Goal: Task Accomplishment & Management: Complete application form

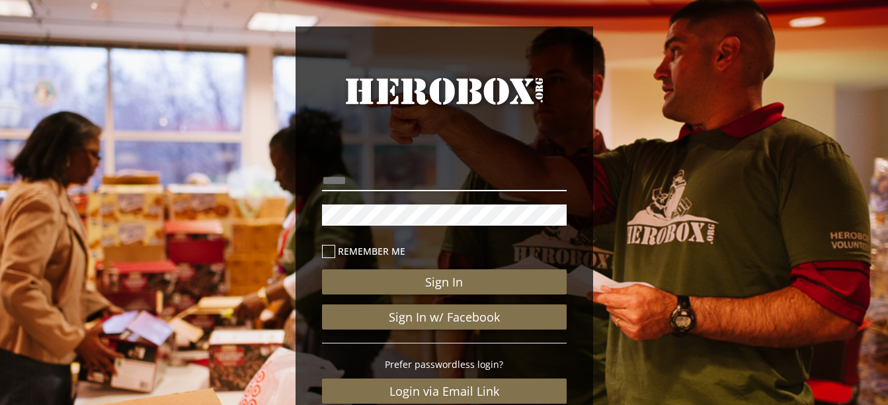
click at [422, 180] on input "email" at bounding box center [444, 180] width 245 height 21
type input "**********"
click at [433, 258] on p "Remember me" at bounding box center [444, 252] width 245 height 19
click at [324, 256] on icon at bounding box center [328, 251] width 13 height 13
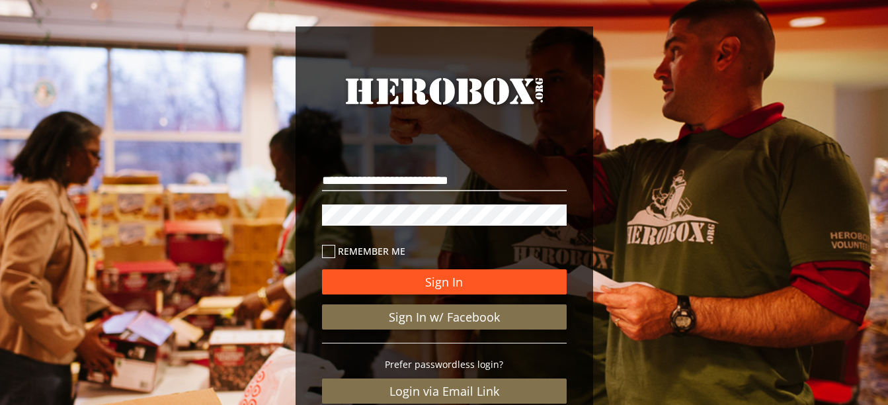
click at [461, 282] on button "Sign In" at bounding box center [444, 281] width 245 height 25
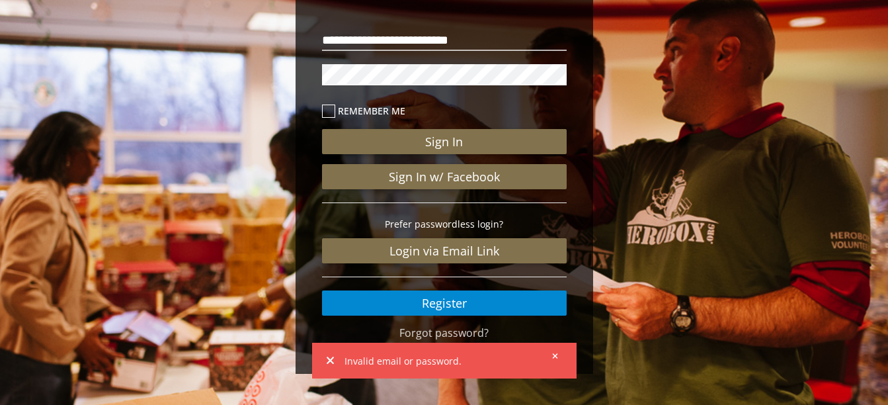
scroll to position [142, 0]
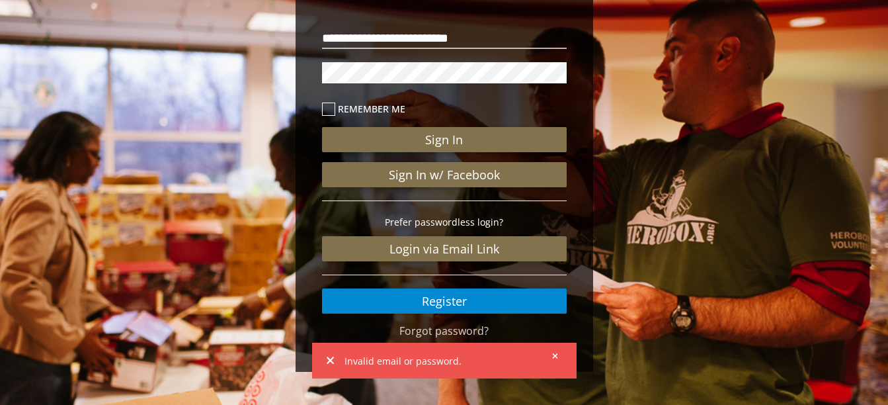
click at [553, 356] on button at bounding box center [551, 355] width 17 height 17
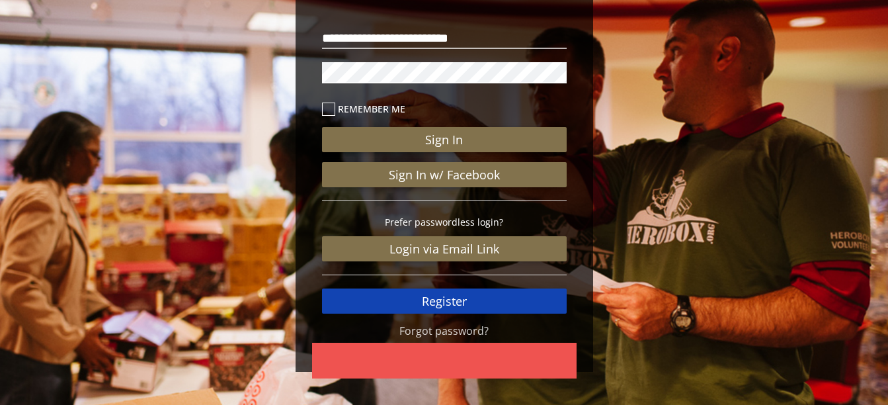
click at [473, 302] on link "Register" at bounding box center [444, 300] width 245 height 25
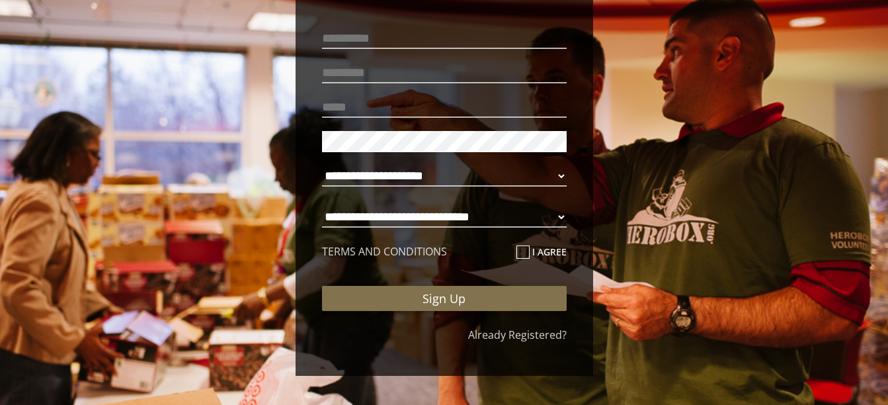
scroll to position [146, 0]
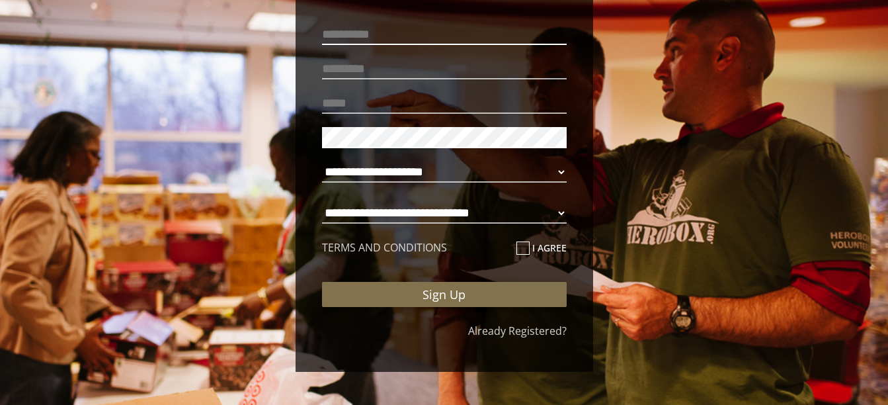
click at [406, 39] on input "text" at bounding box center [444, 34] width 245 height 21
type input "*"
type input "*******"
type input "********"
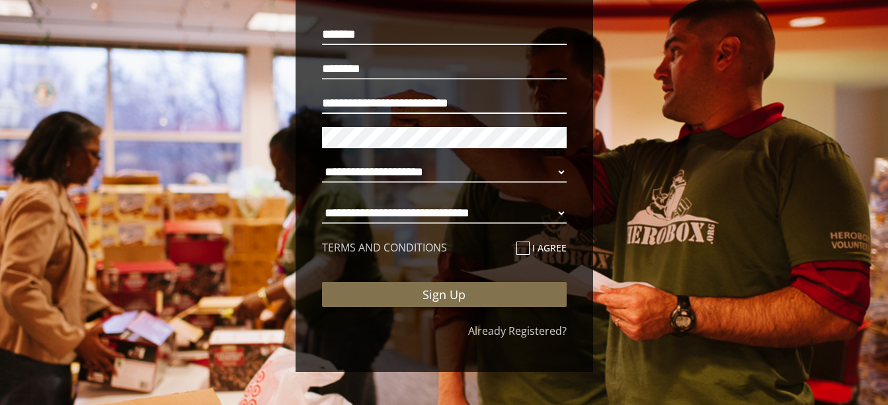
type input "**********"
click at [551, 166] on select "**********" at bounding box center [444, 171] width 245 height 21
select select "**********"
click at [322, 161] on select "**********" at bounding box center [444, 171] width 245 height 21
click at [554, 214] on select "**********" at bounding box center [444, 212] width 245 height 21
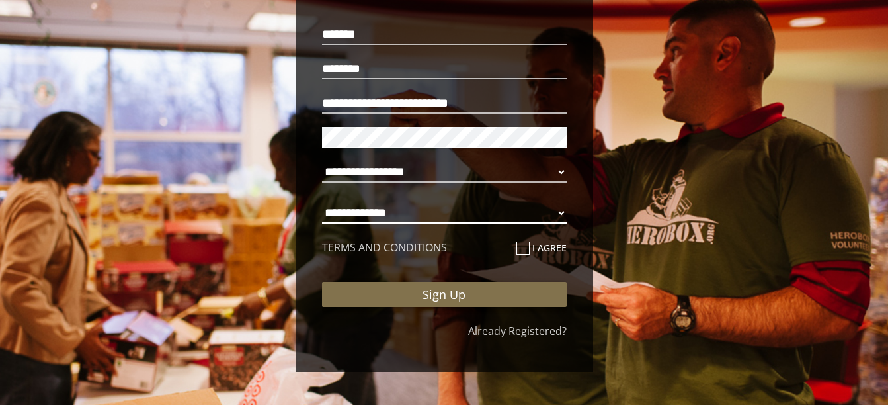
click at [322, 202] on select "**********" at bounding box center [444, 212] width 245 height 21
select select "**********"
click at [516, 252] on icon at bounding box center [522, 247] width 13 height 13
click at [516, 252] on input "I agree" at bounding box center [520, 253] width 9 height 21
checkbox input "****"
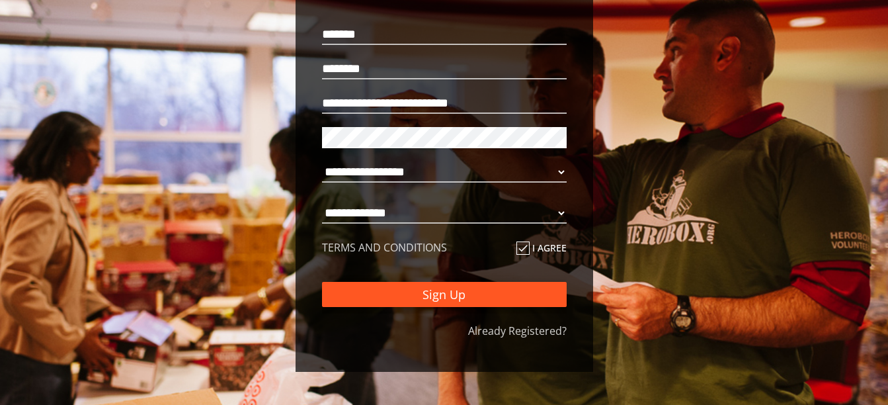
click at [496, 289] on button "Sign Up" at bounding box center [444, 294] width 245 height 25
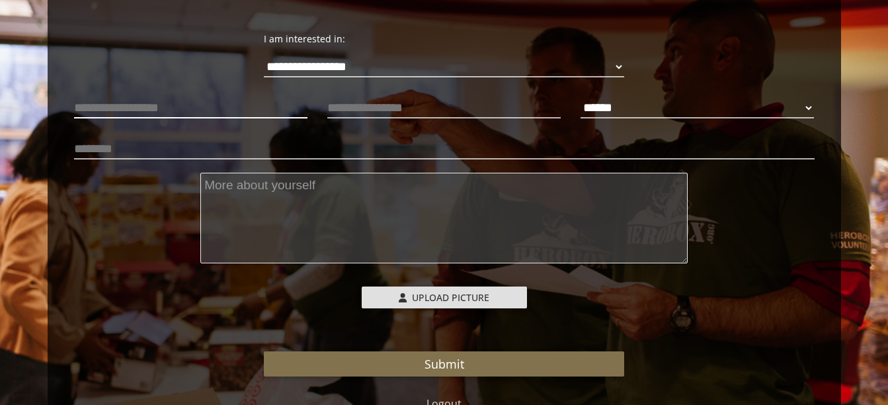
click at [211, 110] on input "text" at bounding box center [190, 107] width 233 height 21
type input "*"
type input "**********"
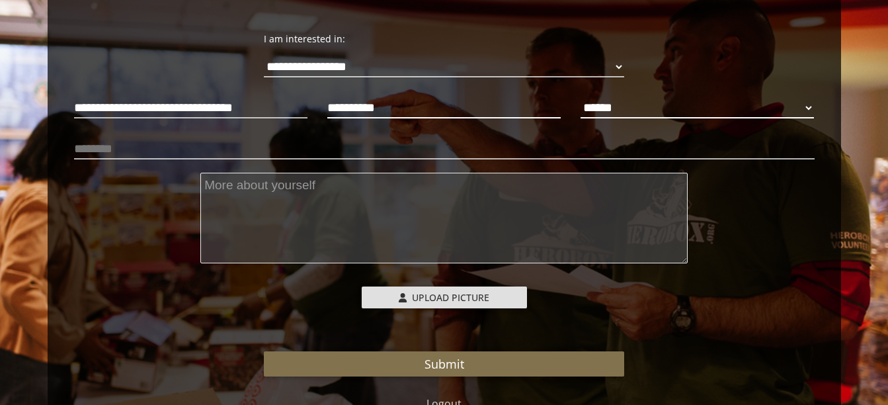
type input "**********"
click at [797, 100] on select "****** **** ******" at bounding box center [696, 107] width 233 height 21
click at [580, 97] on select "****** **** ******" at bounding box center [696, 107] width 233 height 21
select select "**********"
click at [136, 144] on input "text" at bounding box center [444, 148] width 740 height 21
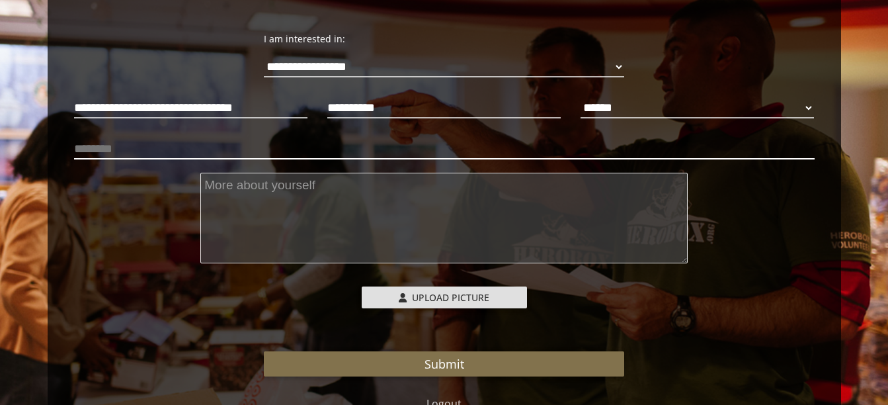
drag, startPoint x: 132, startPoint y: 143, endPoint x: 317, endPoint y: 184, distance: 189.4
click at [249, 157] on input "text" at bounding box center [444, 148] width 740 height 21
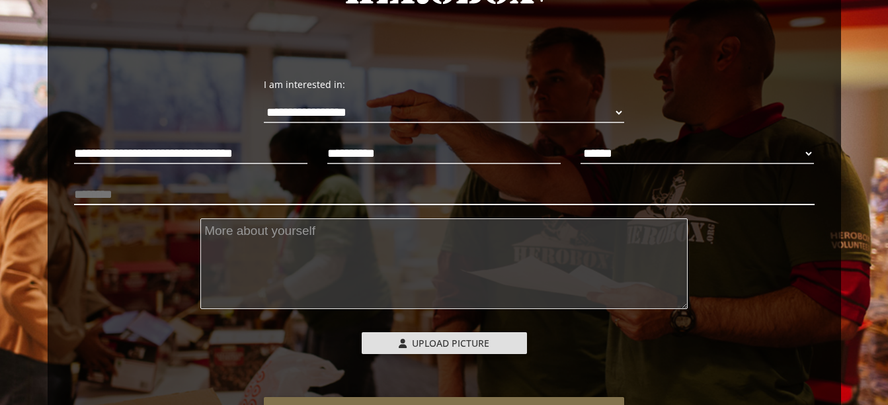
scroll to position [97, 0]
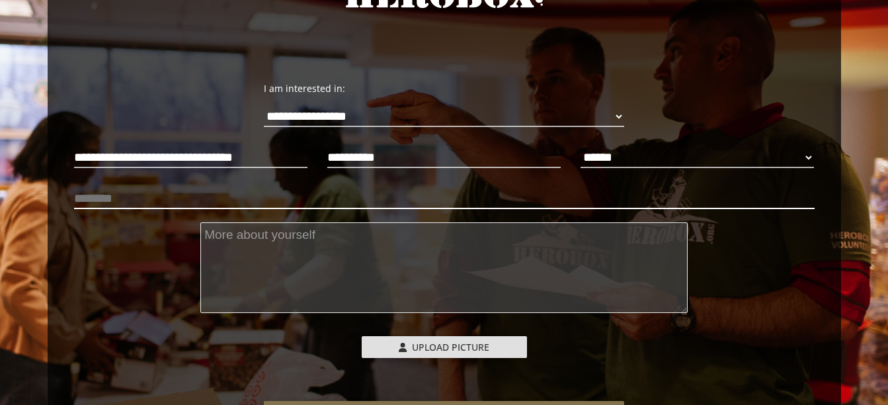
type input "*"
type input "*********"
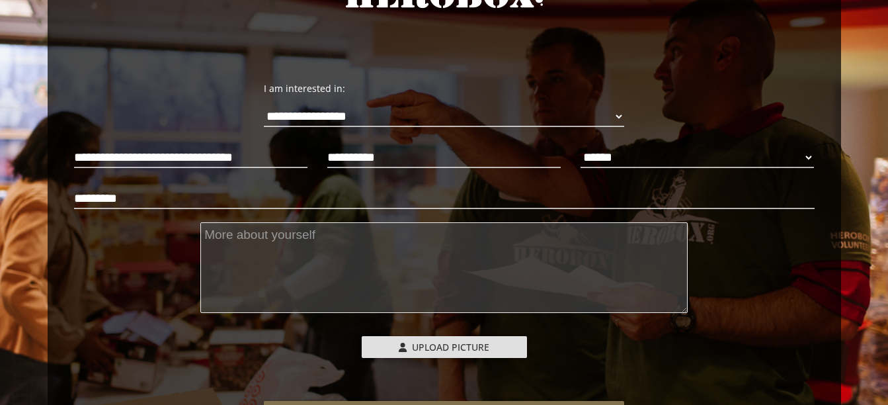
click at [414, 288] on textarea at bounding box center [443, 267] width 487 height 91
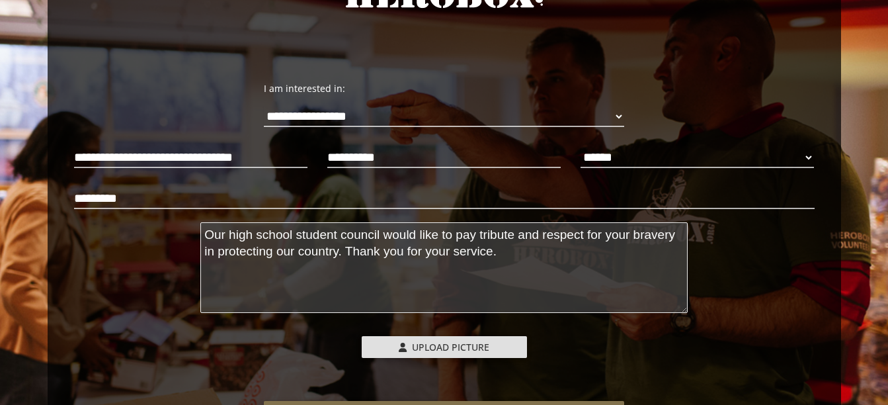
click at [542, 237] on textarea "Our high school student council would like to pay tribute and respect for your …" at bounding box center [443, 267] width 487 height 91
click at [599, 269] on textarea "Our high school student council would like to pay tribute and show our respect …" at bounding box center [443, 267] width 487 height 91
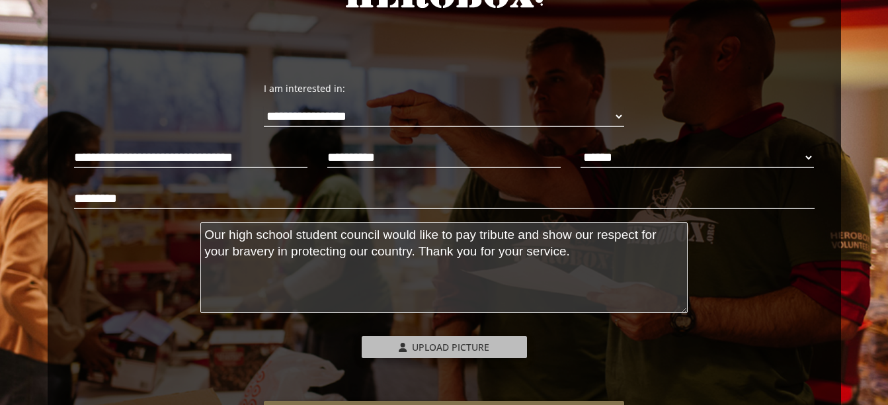
type textarea "Our high school student council would like to pay tribute and show our respect …"
click at [453, 348] on span "Upload Picture" at bounding box center [450, 346] width 77 height 13
click at [453, 348] on input "Upload Picture" at bounding box center [449, 343] width 175 height 15
type input "**********"
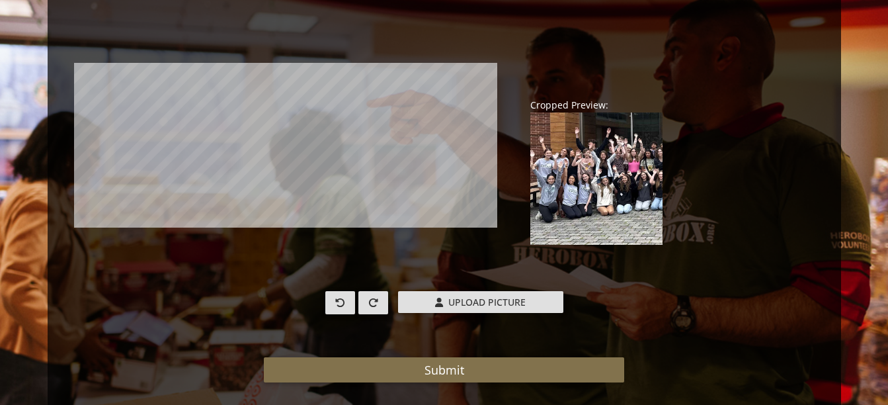
scroll to position [434, 0]
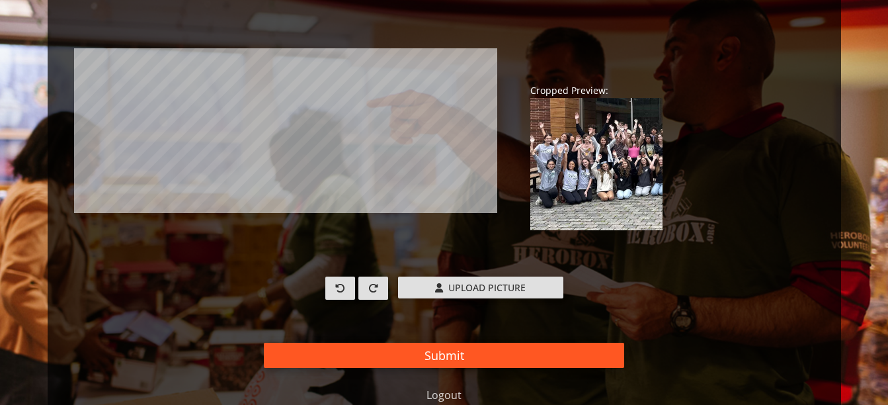
click at [476, 359] on button "Submit" at bounding box center [444, 354] width 360 height 25
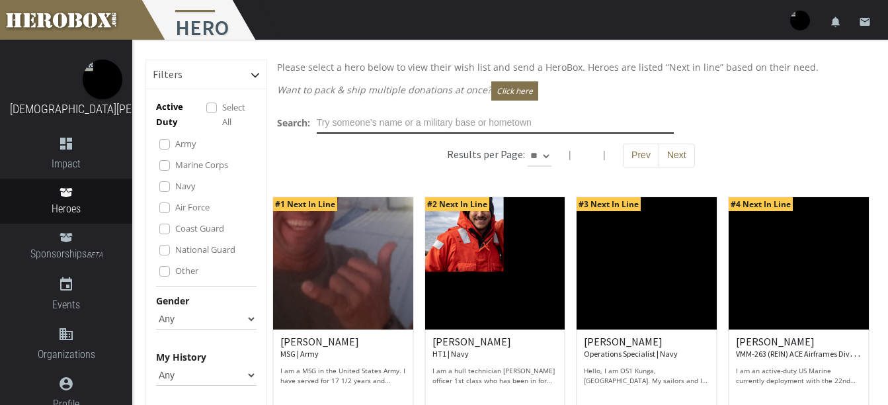
click at [457, 125] on input "text" at bounding box center [495, 122] width 357 height 21
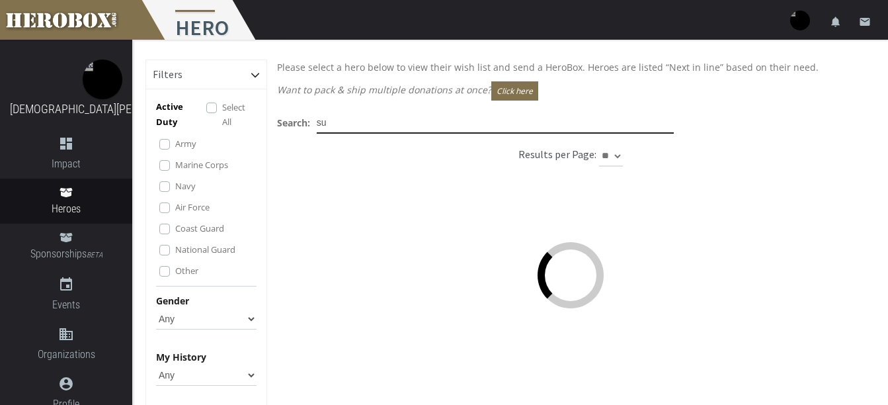
type input "s"
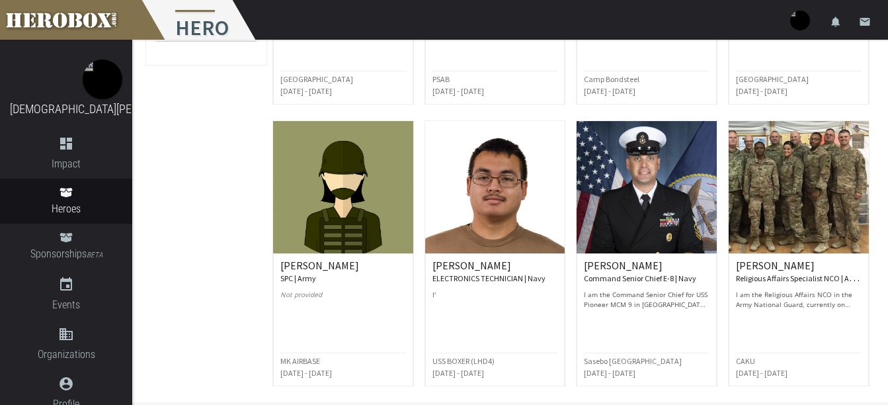
scroll to position [345, 0]
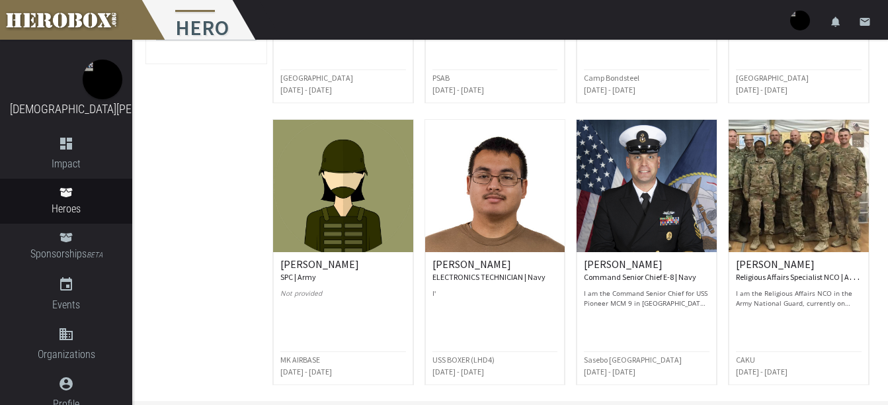
type input "bo"
click at [806, 186] on img at bounding box center [798, 186] width 140 height 132
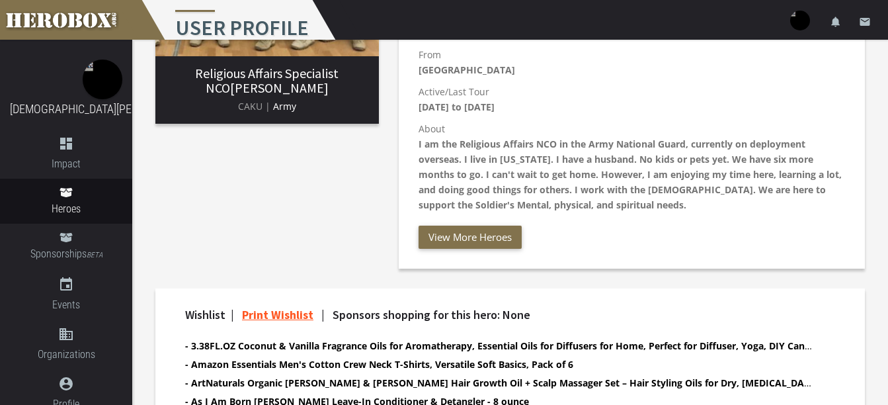
scroll to position [18, 0]
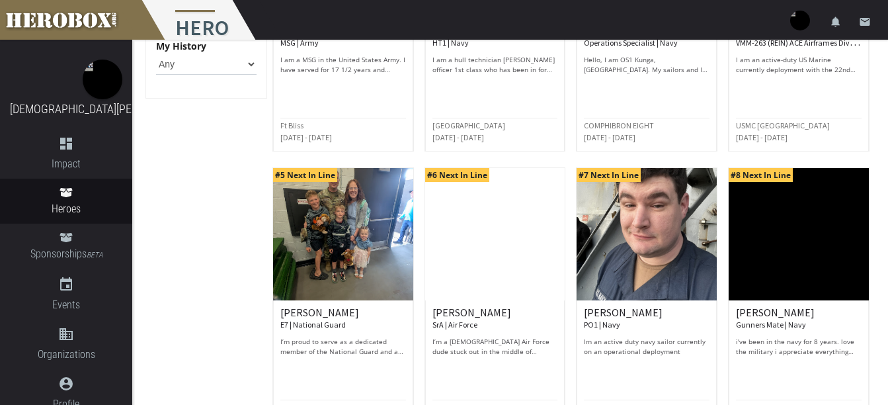
scroll to position [309, 0]
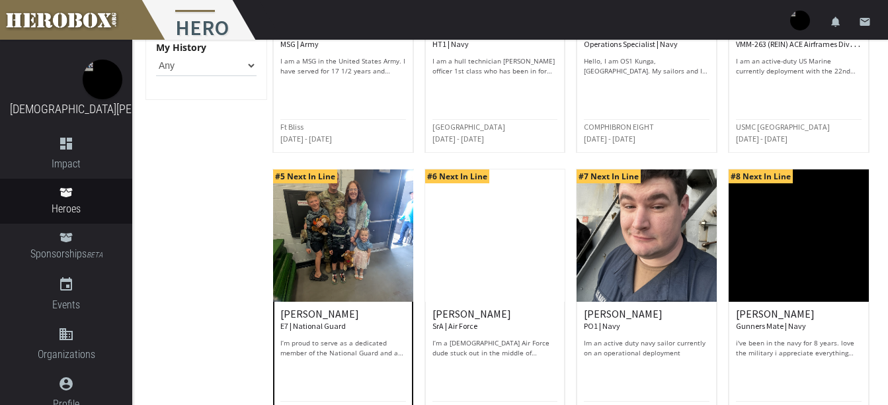
click at [378, 252] on img at bounding box center [343, 235] width 140 height 132
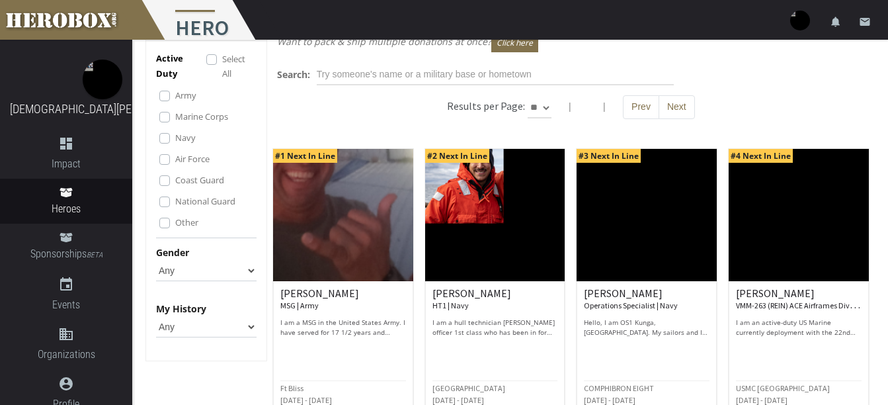
scroll to position [45, 0]
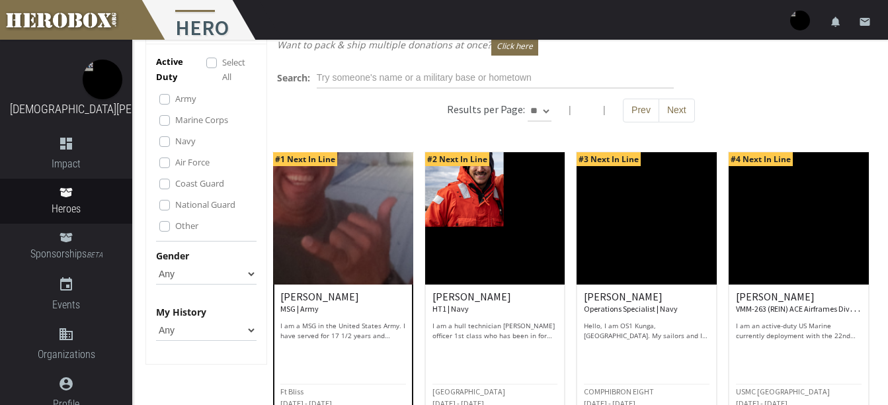
click at [377, 239] on img at bounding box center [343, 218] width 140 height 132
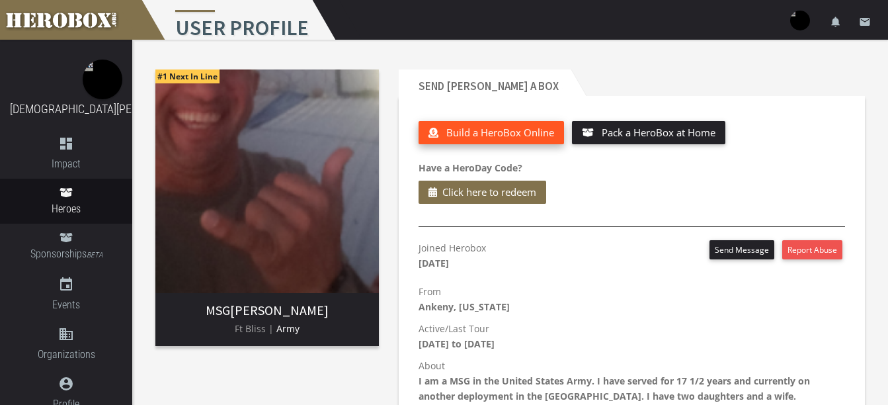
click at [512, 127] on span "Build a HeroBox Online" at bounding box center [500, 132] width 108 height 13
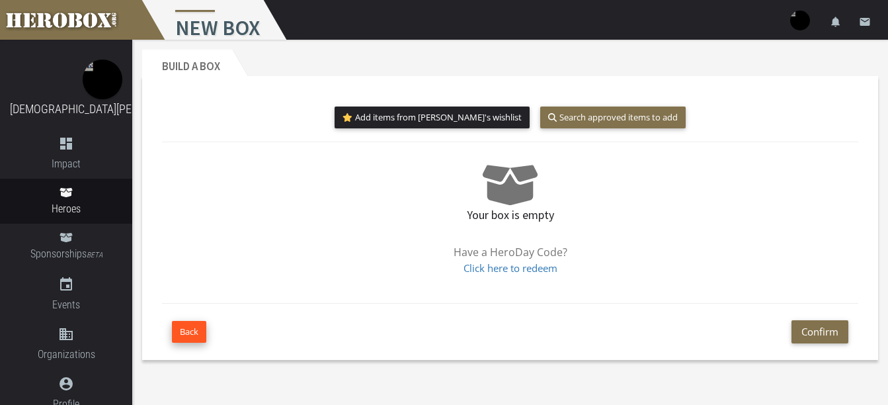
click at [192, 336] on button "Back" at bounding box center [189, 332] width 34 height 22
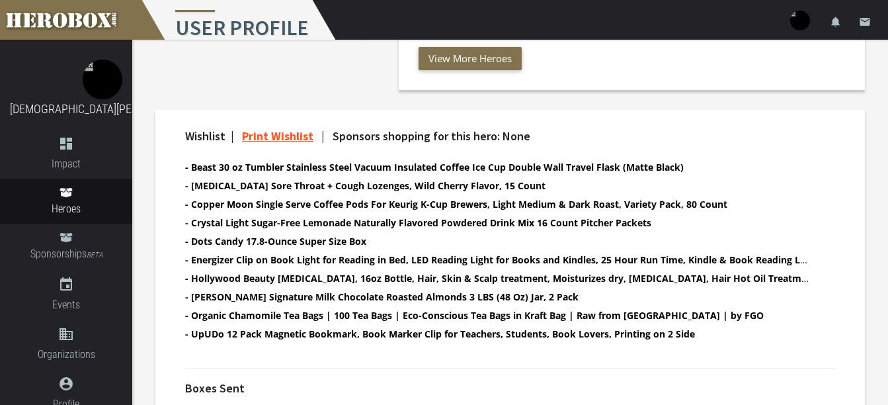
scroll to position [411, 0]
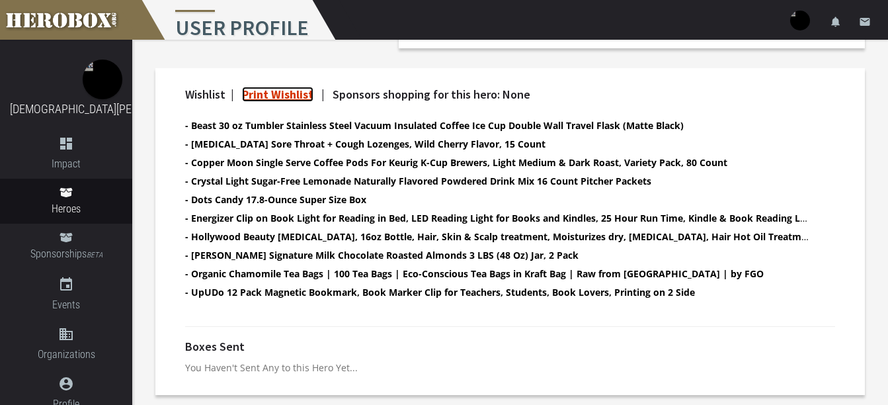
click at [283, 92] on link "Print Wishlist" at bounding box center [277, 94] width 71 height 15
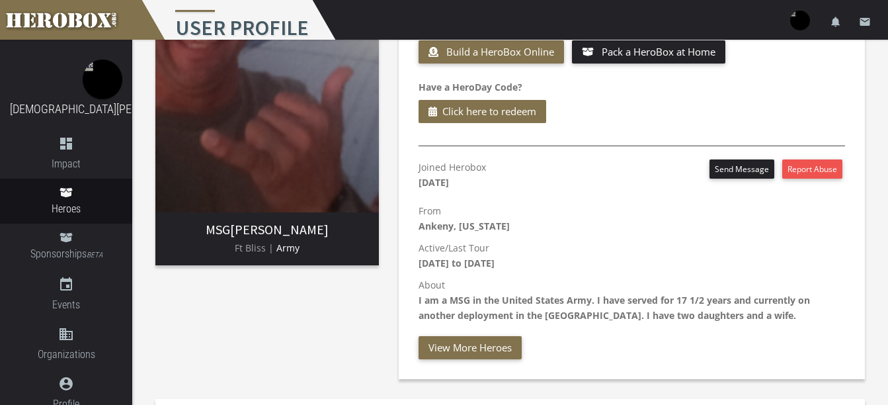
scroll to position [0, 0]
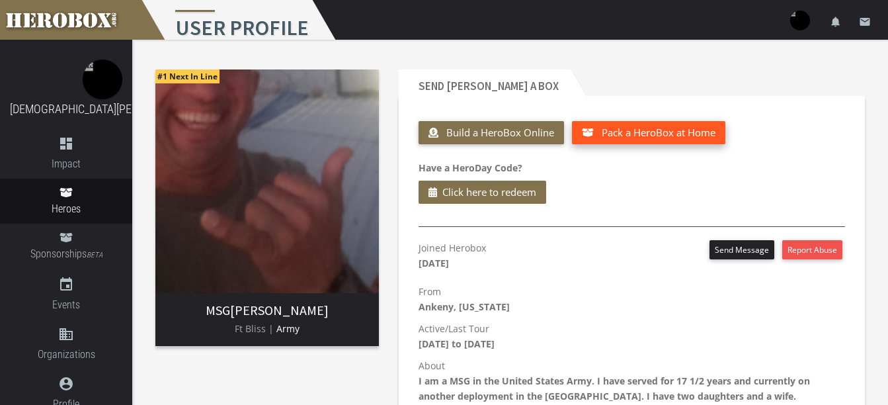
click at [599, 138] on button "Pack a HeroBox at Home" at bounding box center [649, 132] width 154 height 23
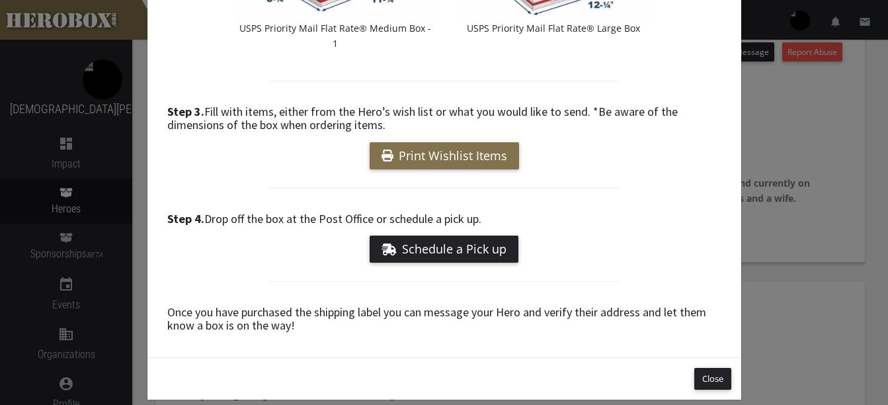
scroll to position [198, 0]
click at [707, 367] on button "Close" at bounding box center [712, 378] width 37 height 22
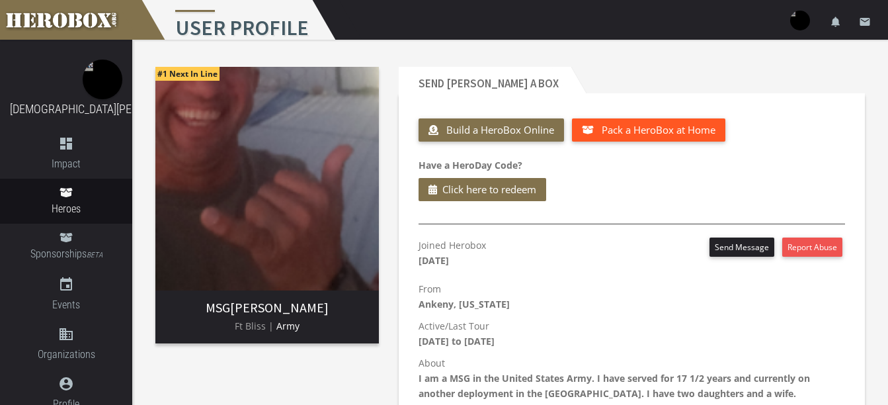
scroll to position [0, 0]
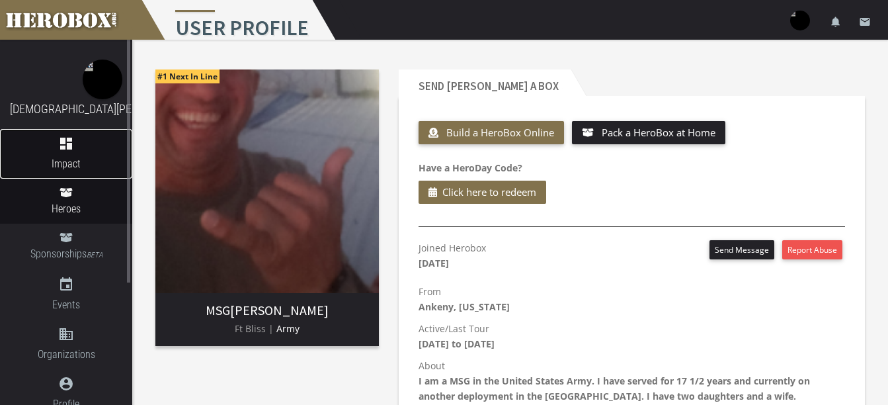
click at [90, 152] on link "dashboard Impact" at bounding box center [66, 154] width 132 height 50
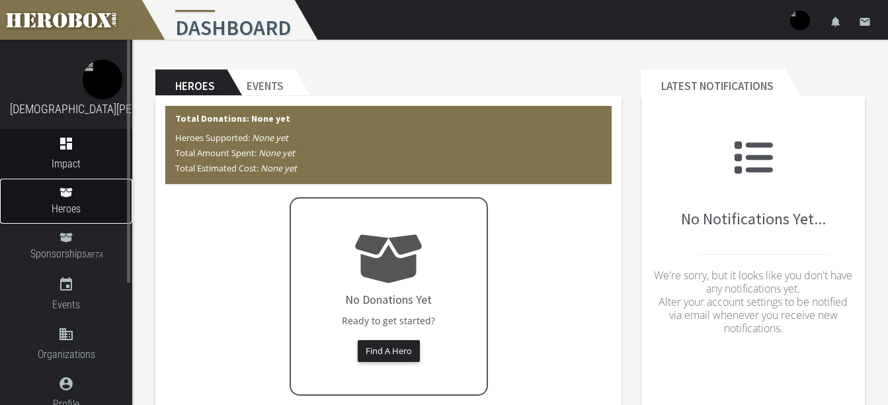
click at [83, 202] on span "Heroes" at bounding box center [66, 208] width 132 height 17
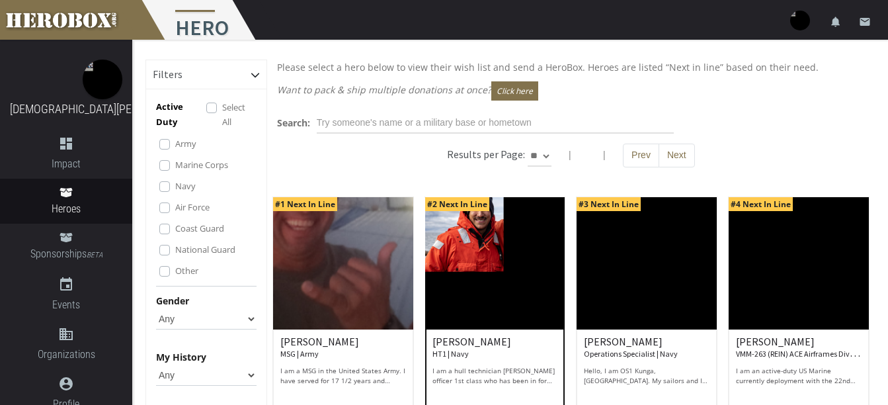
click at [498, 253] on img at bounding box center [495, 263] width 140 height 132
click at [658, 290] on img at bounding box center [646, 263] width 140 height 132
click at [805, 277] on img at bounding box center [798, 263] width 140 height 132
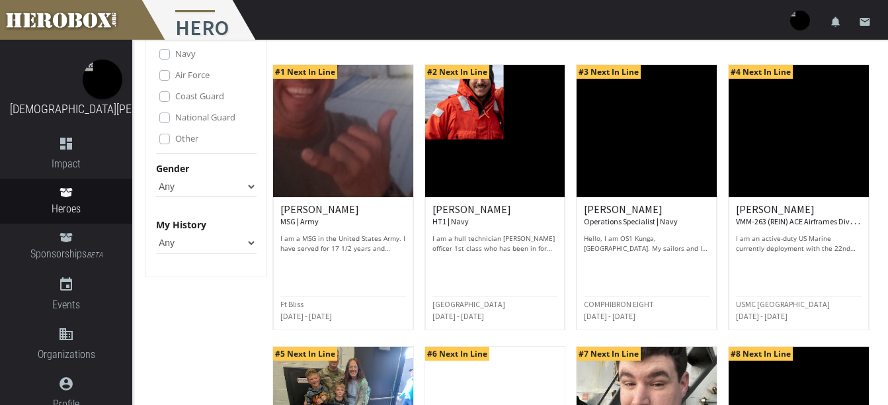
scroll to position [330, 0]
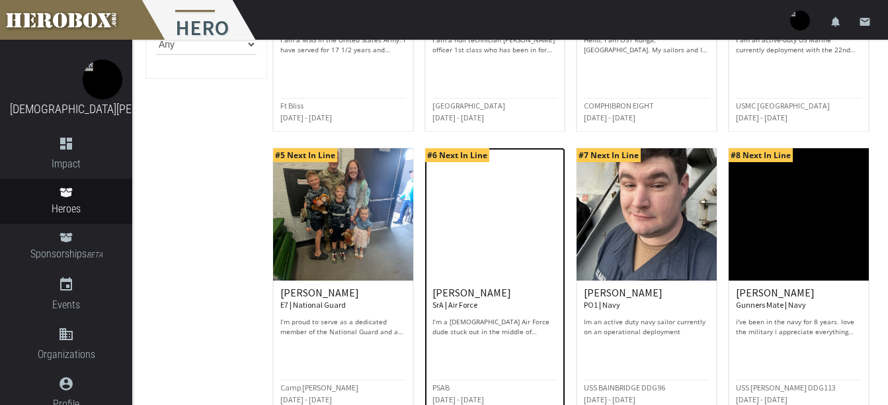
click at [500, 214] on img at bounding box center [495, 214] width 140 height 132
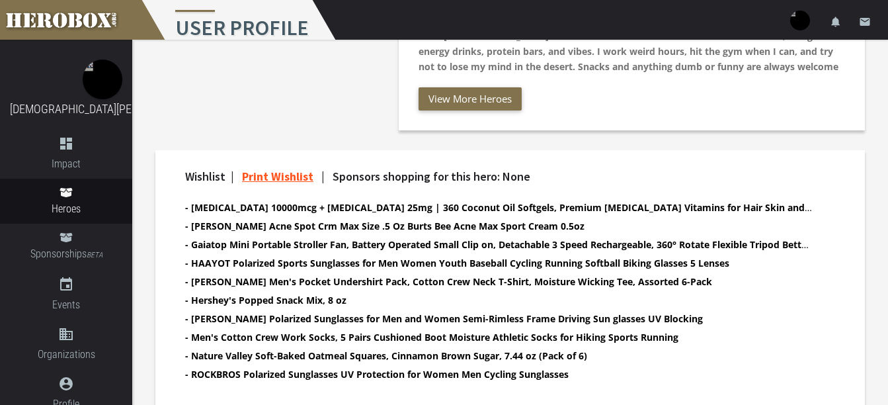
scroll to position [96, 0]
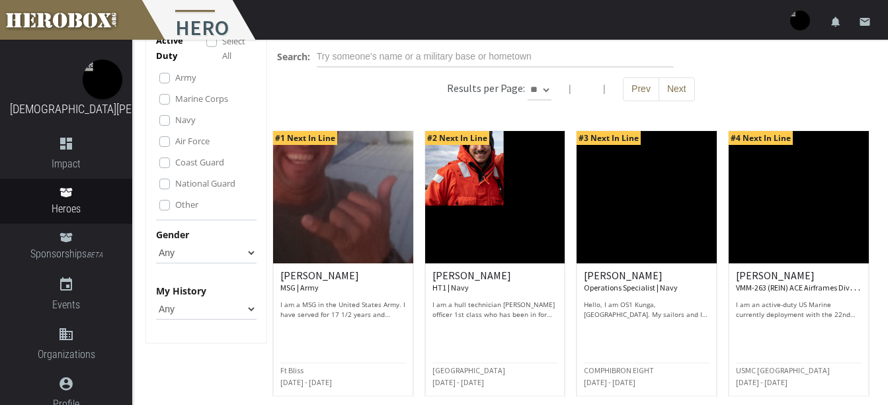
scroll to position [330, 0]
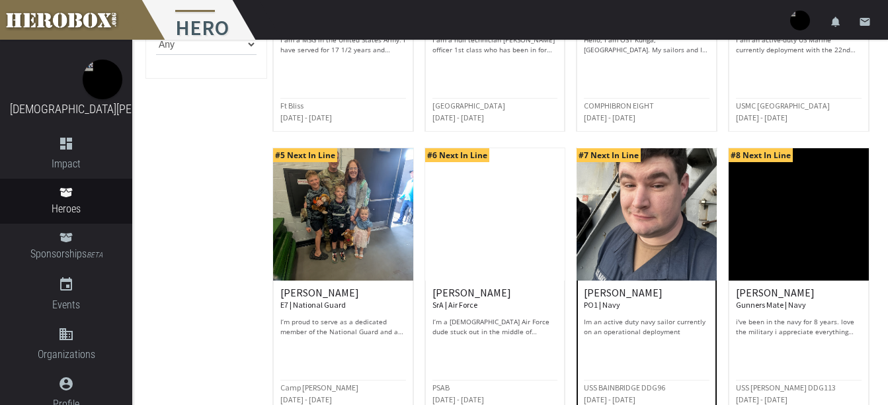
click at [659, 214] on img at bounding box center [646, 214] width 140 height 132
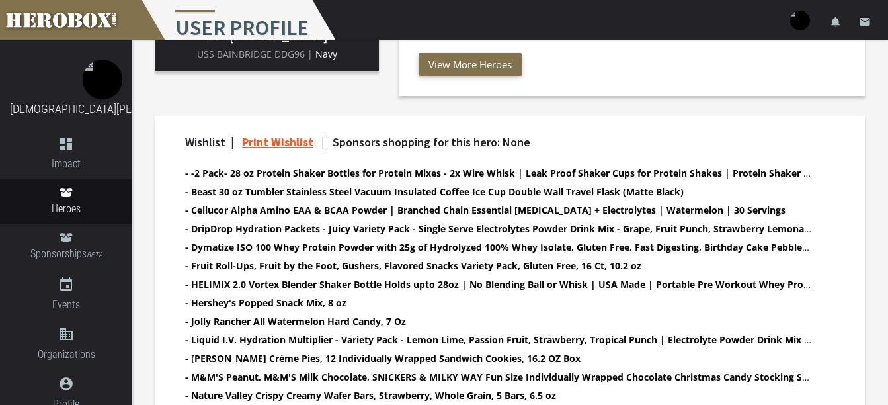
scroll to position [463, 0]
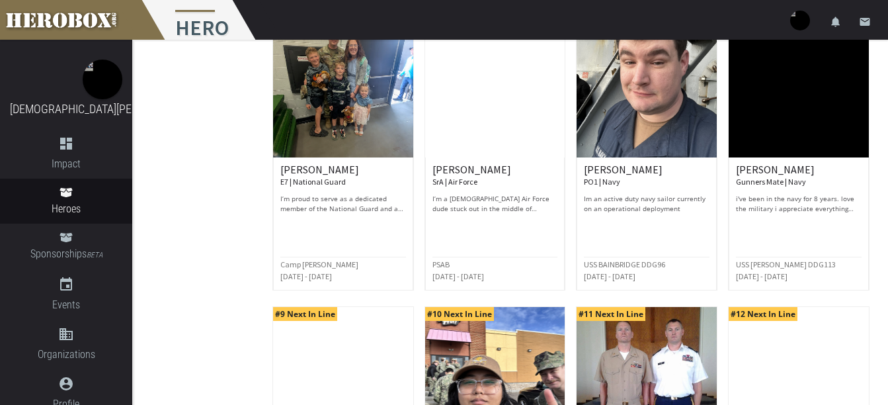
scroll to position [529, 0]
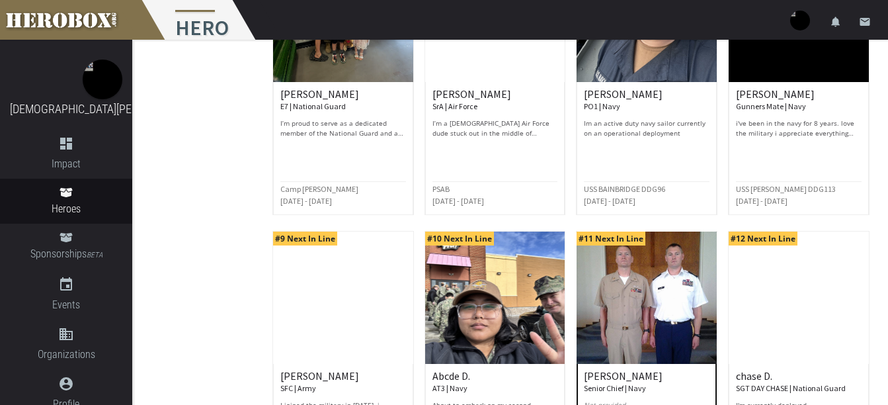
click at [680, 296] on img at bounding box center [646, 297] width 140 height 132
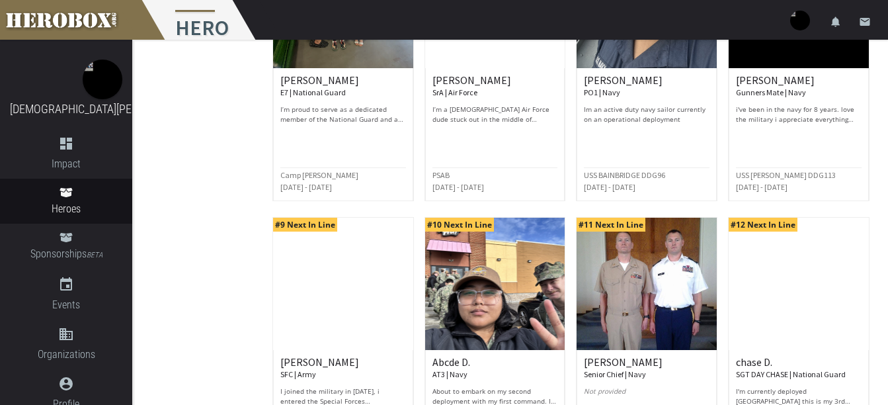
scroll to position [706, 0]
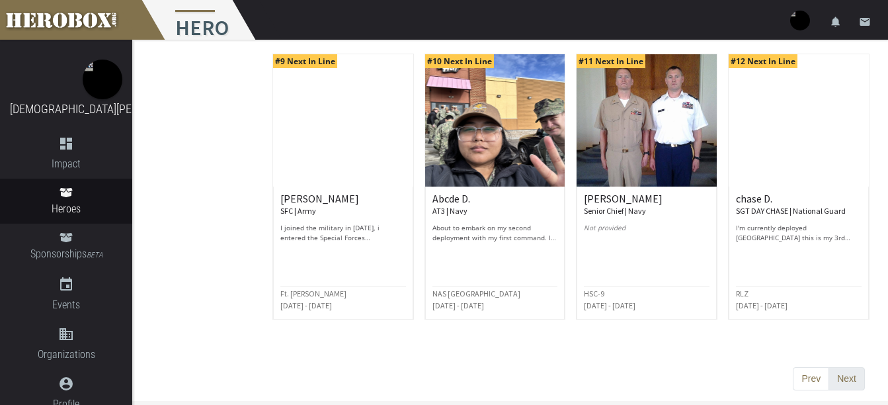
click at [840, 385] on button "Next" at bounding box center [846, 379] width 36 height 24
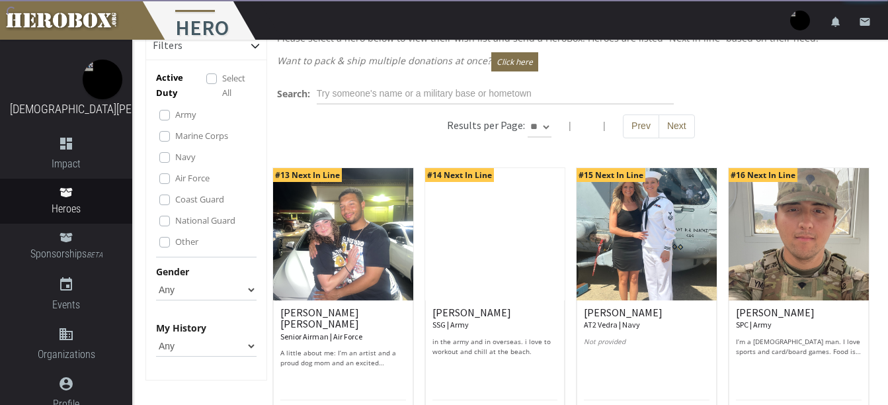
scroll to position [0, 0]
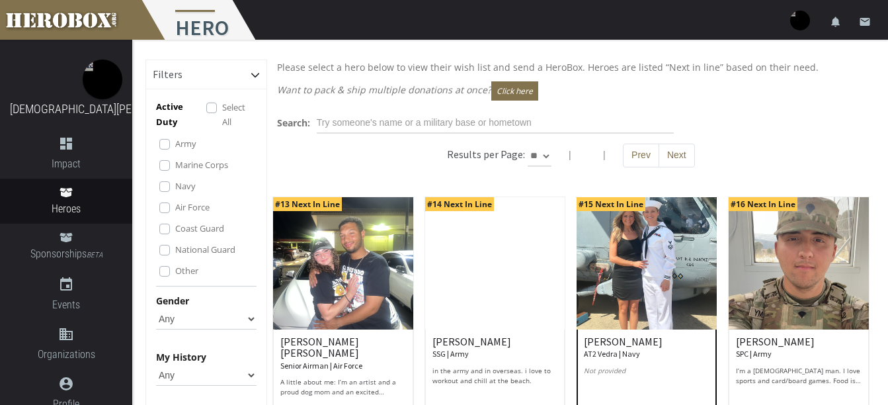
click at [648, 275] on img at bounding box center [646, 263] width 140 height 132
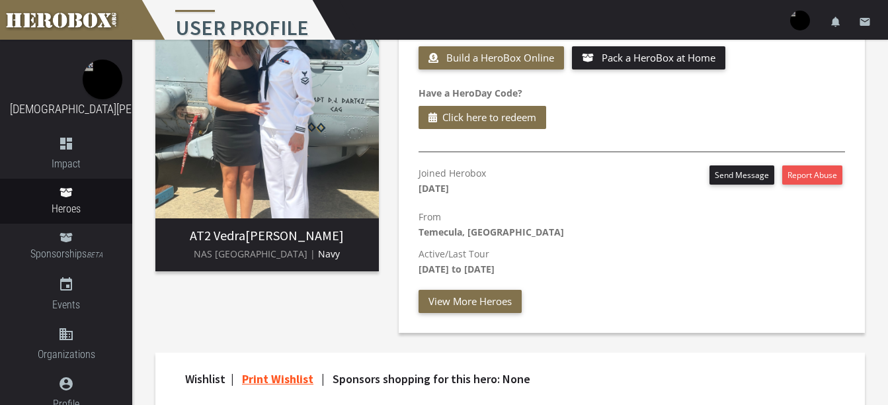
scroll to position [66, 0]
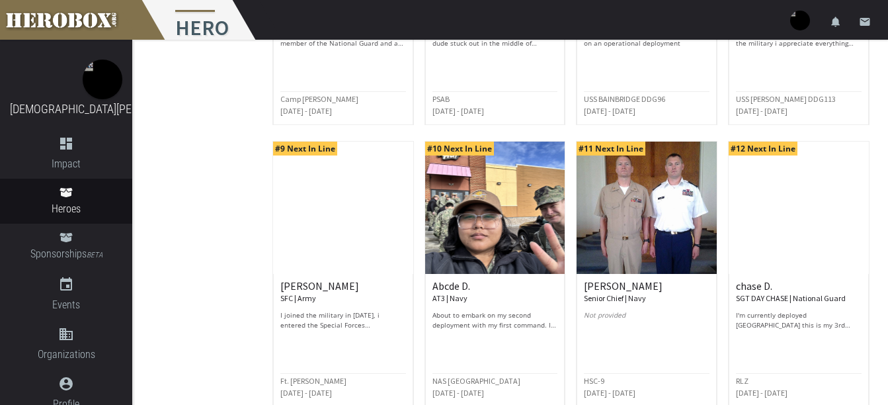
scroll to position [706, 0]
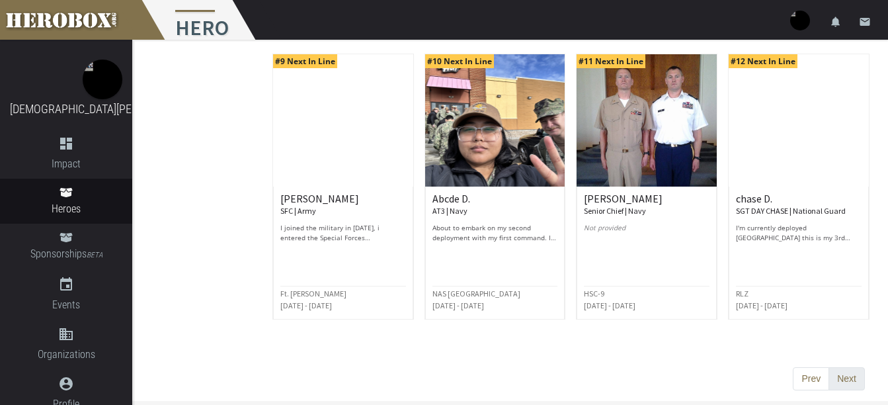
click at [837, 379] on button "Next" at bounding box center [846, 379] width 36 height 24
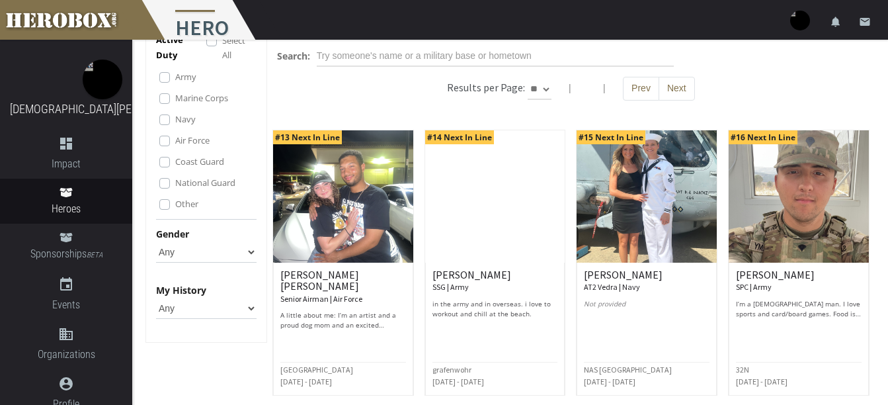
scroll to position [66, 0]
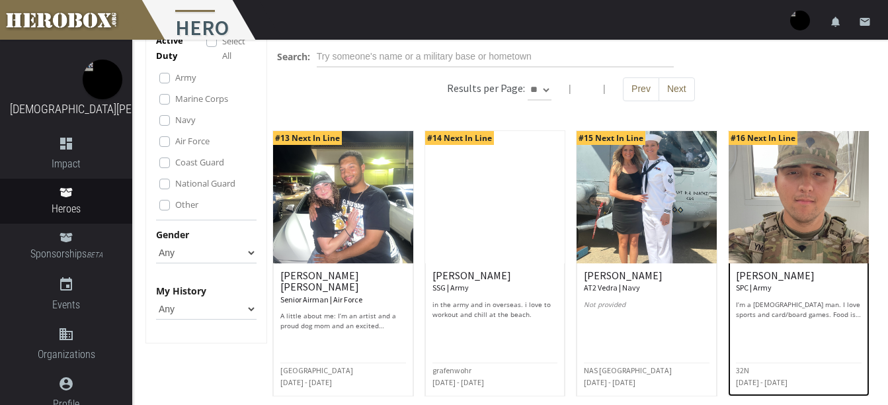
click at [793, 210] on img at bounding box center [798, 197] width 140 height 132
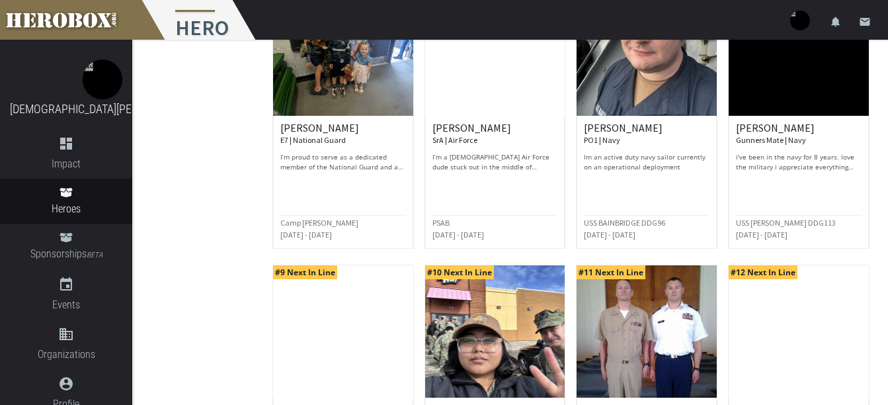
scroll to position [706, 0]
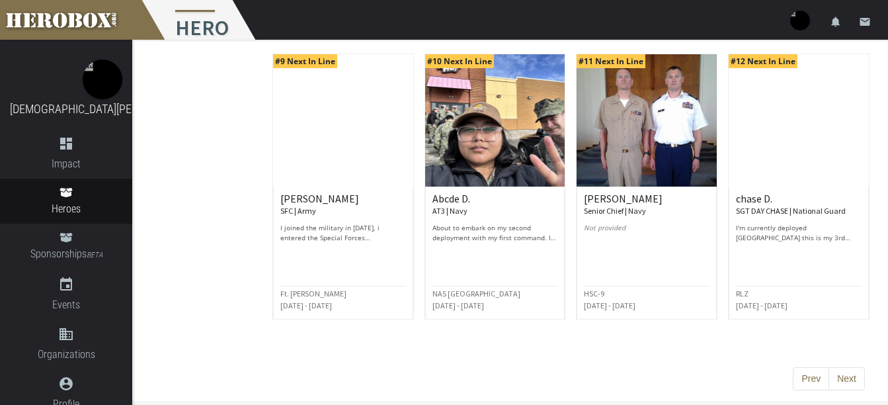
click at [857, 378] on button "Next" at bounding box center [846, 379] width 36 height 24
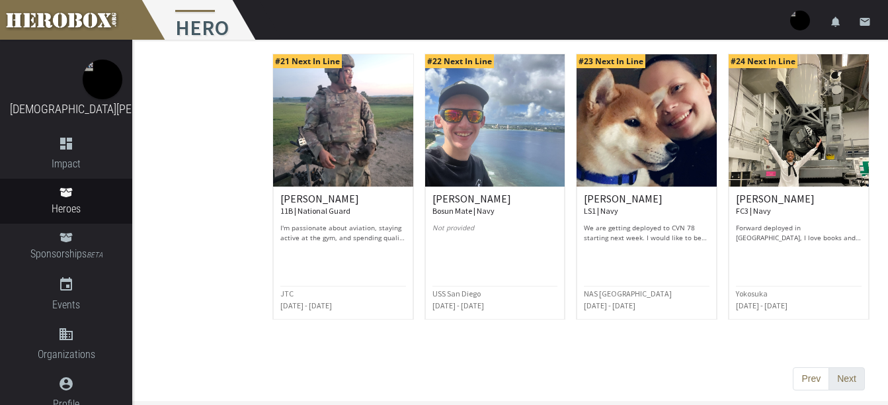
click at [849, 375] on button "Next" at bounding box center [846, 379] width 36 height 24
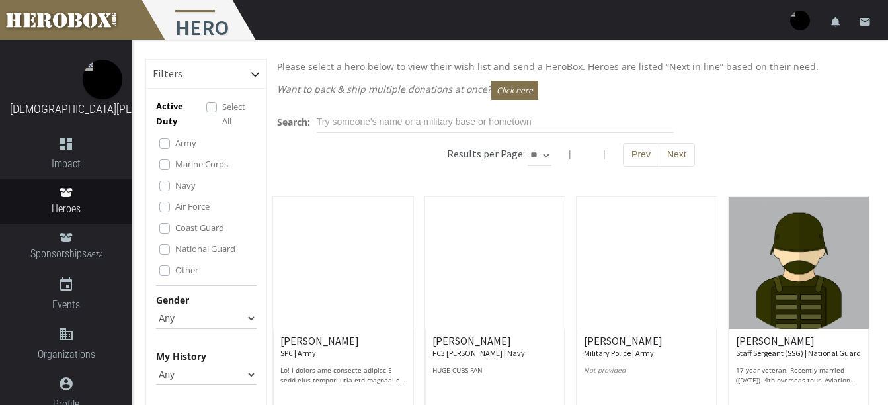
scroll to position [0, 0]
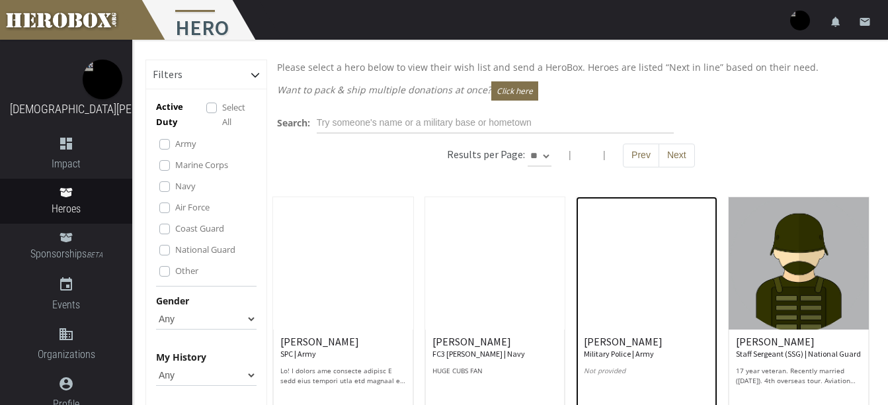
click at [643, 296] on img at bounding box center [646, 263] width 140 height 132
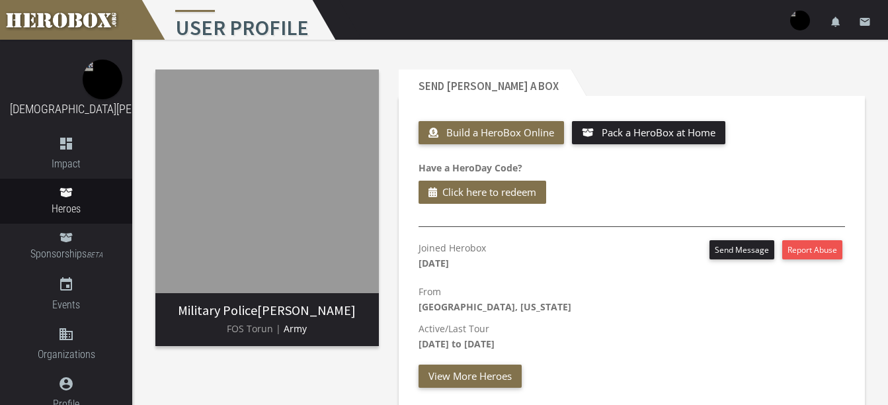
scroll to position [198, 0]
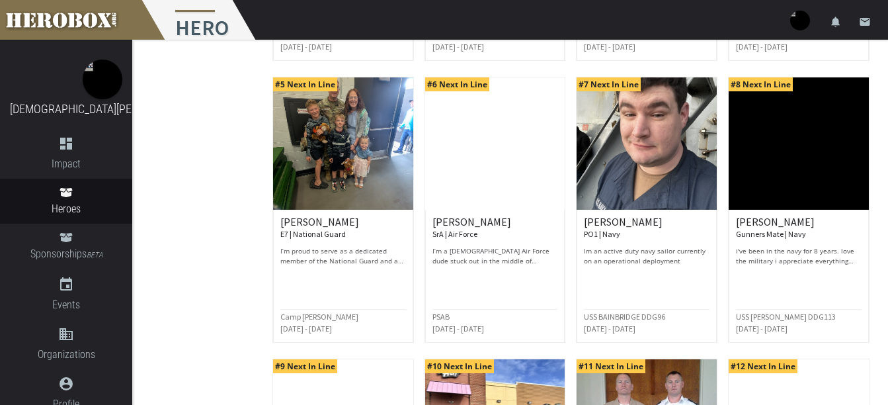
scroll to position [706, 0]
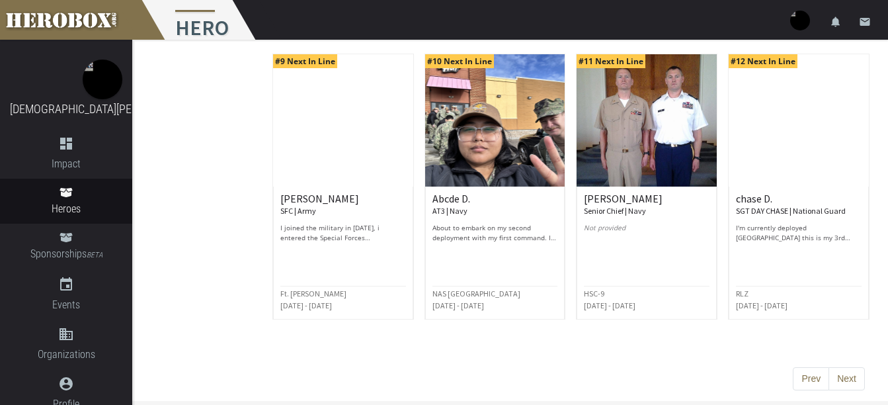
click at [845, 381] on button "Next" at bounding box center [846, 379] width 36 height 24
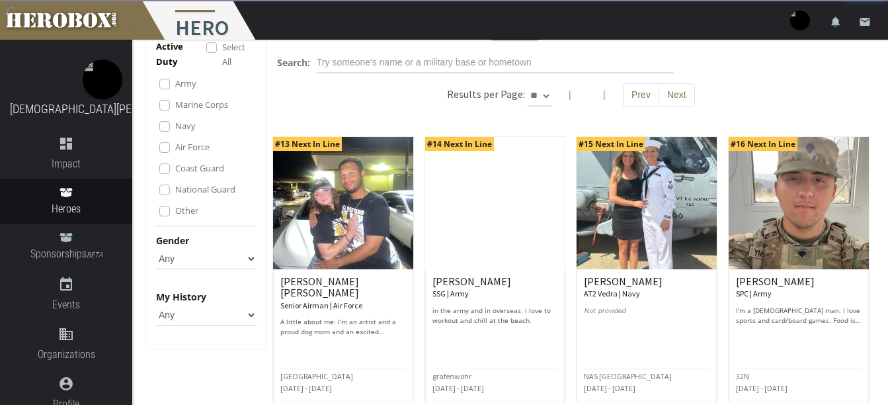
scroll to position [0, 0]
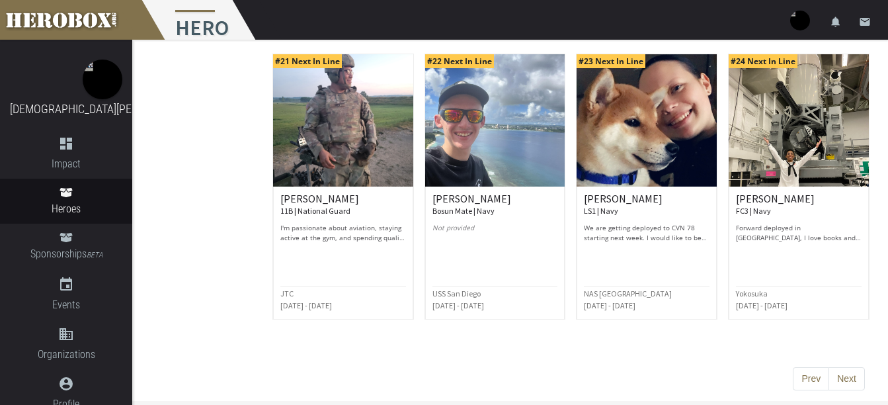
click at [846, 381] on button "Next" at bounding box center [846, 379] width 36 height 24
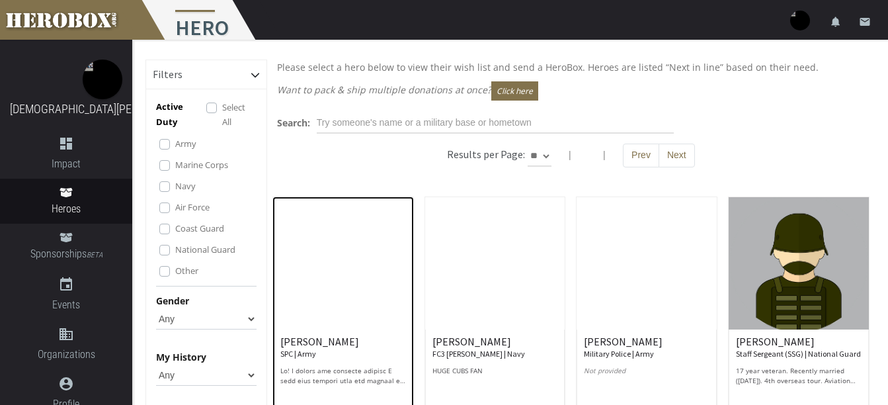
click at [348, 283] on img at bounding box center [343, 263] width 140 height 132
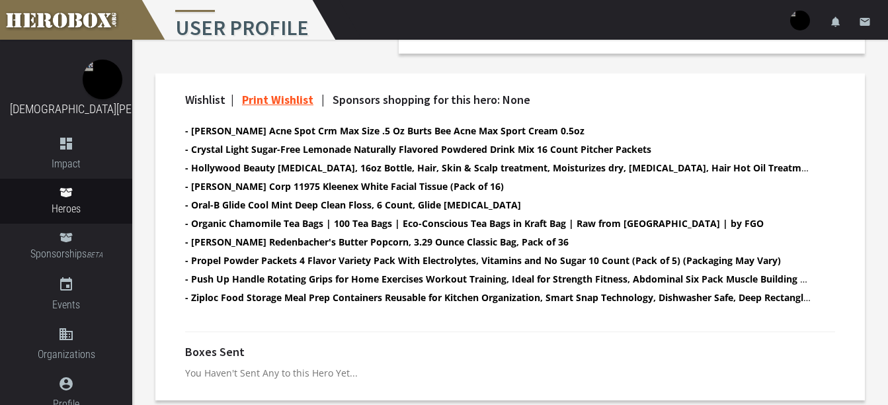
scroll to position [594, 0]
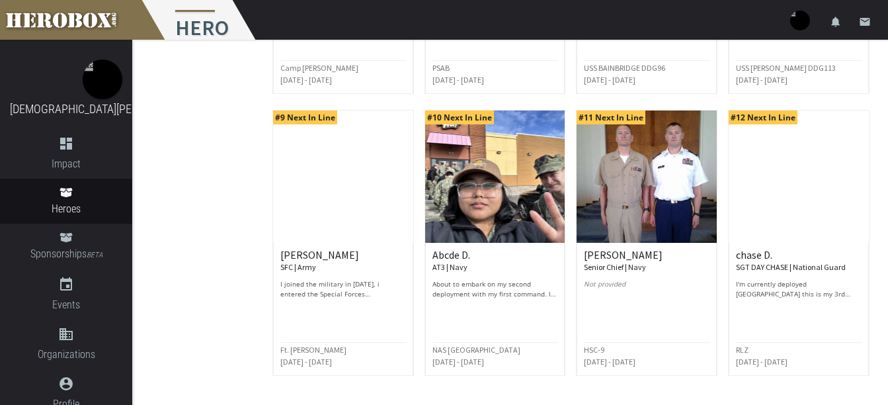
scroll to position [706, 0]
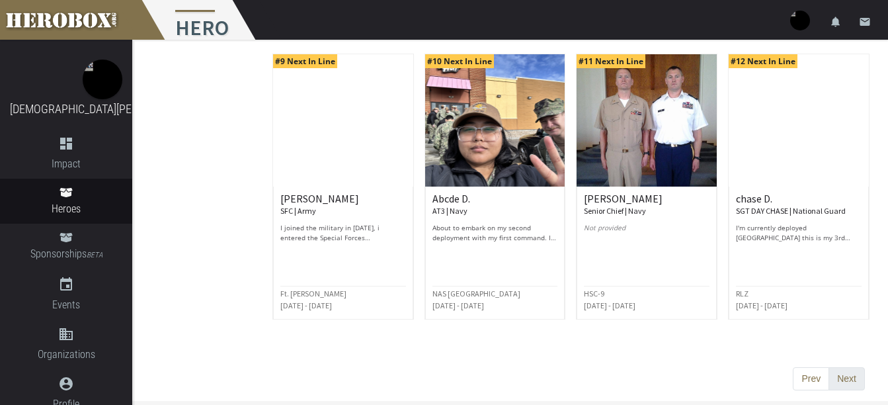
click at [857, 369] on button "Next" at bounding box center [846, 379] width 36 height 24
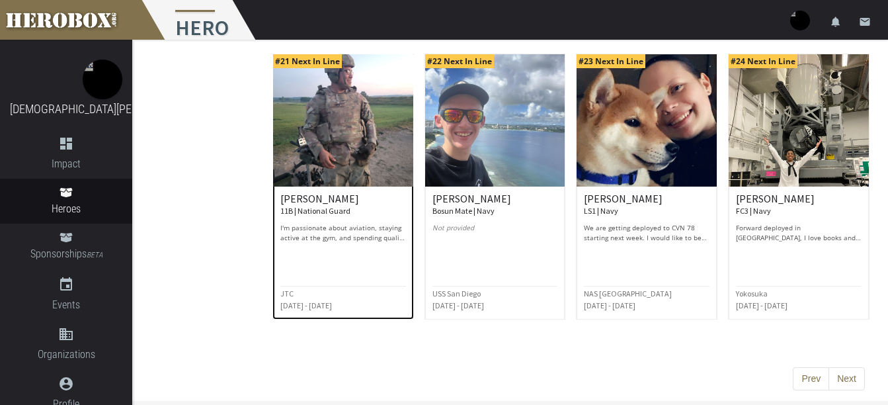
click at [339, 145] on img at bounding box center [343, 120] width 140 height 132
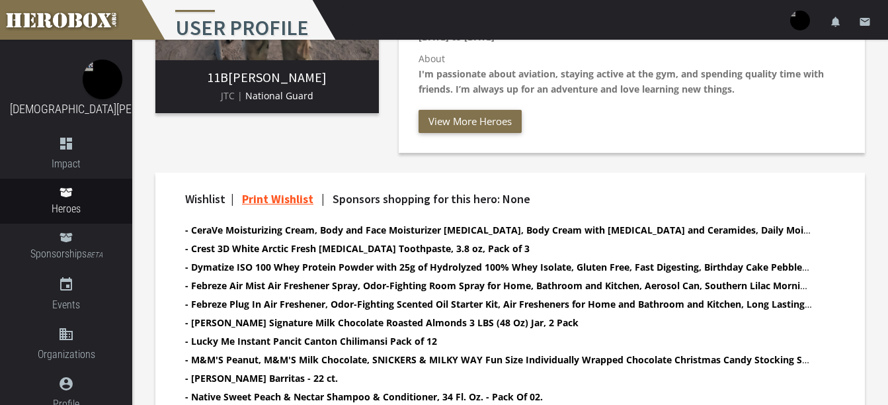
scroll to position [397, 0]
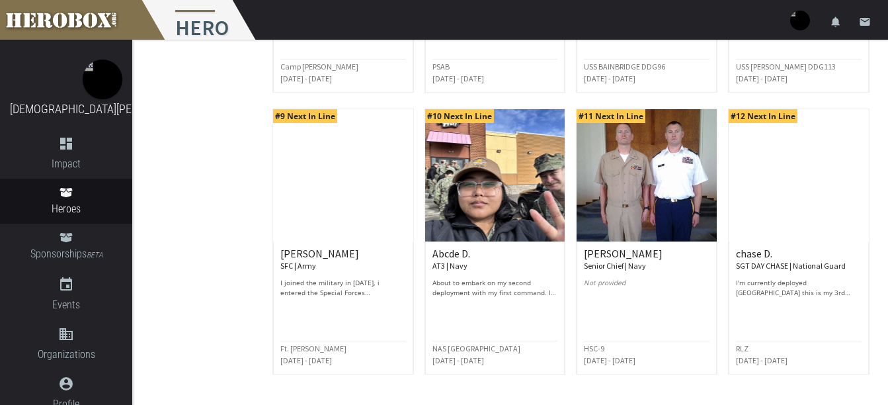
scroll to position [706, 0]
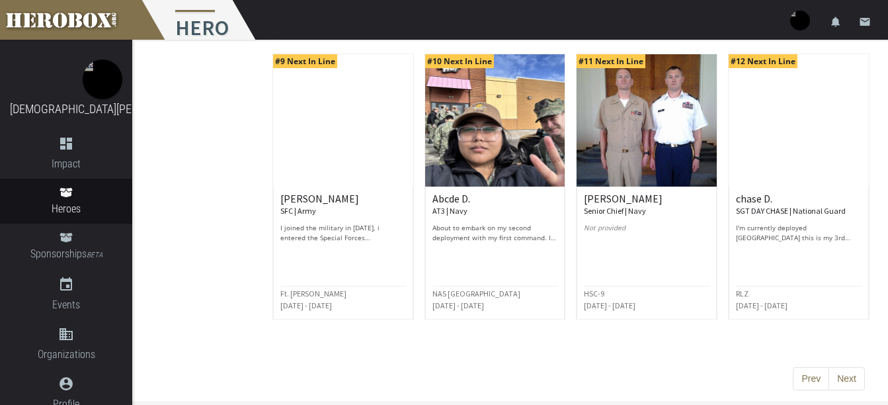
click at [835, 375] on button "Next" at bounding box center [846, 379] width 36 height 24
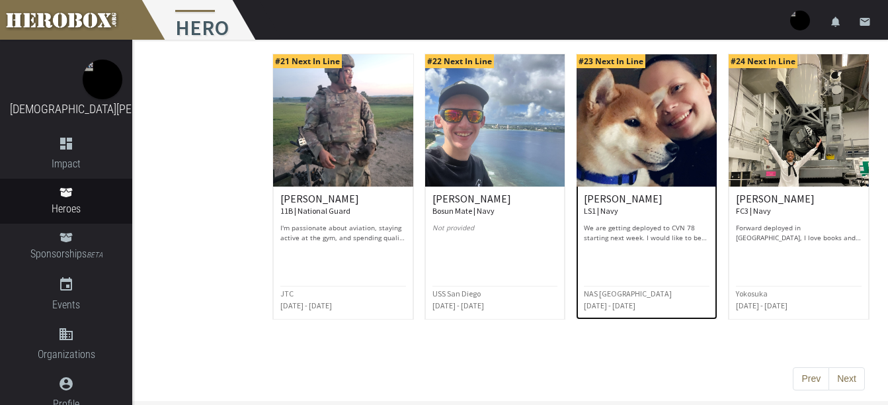
click at [652, 114] on img at bounding box center [646, 120] width 140 height 132
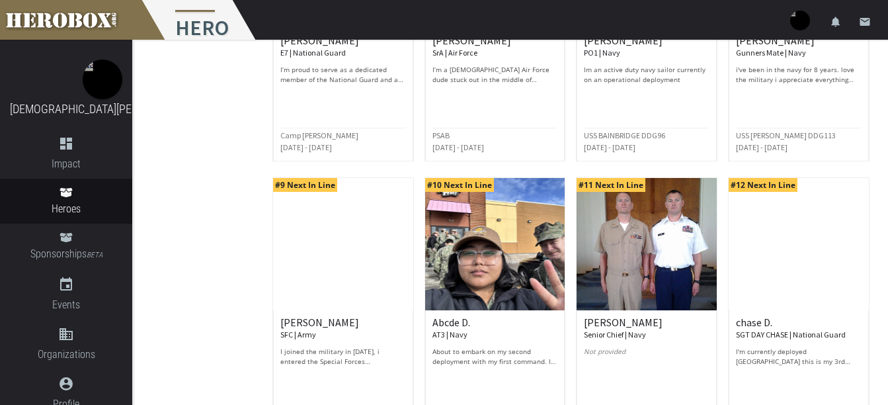
scroll to position [706, 0]
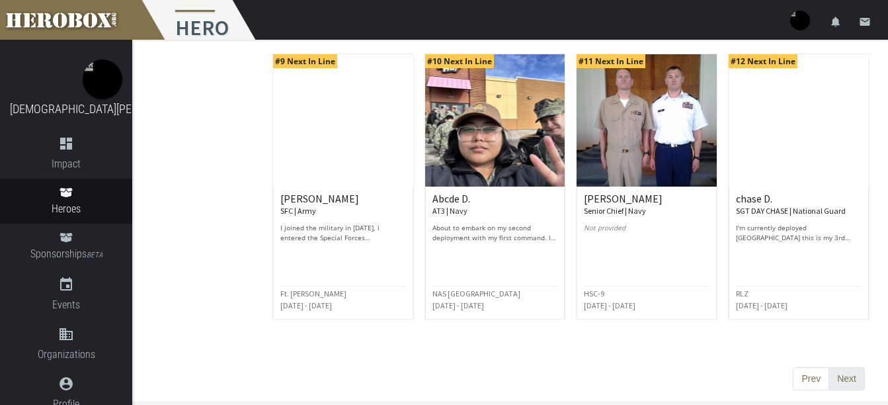
click at [846, 378] on button "Next" at bounding box center [846, 379] width 36 height 24
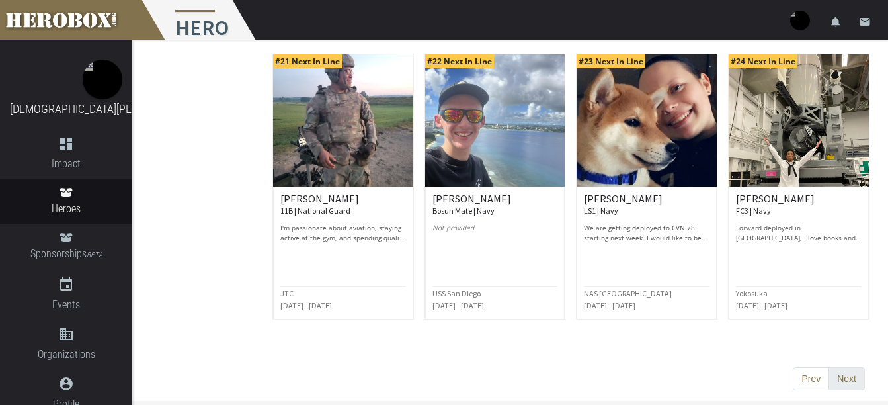
click at [849, 372] on button "Next" at bounding box center [846, 379] width 36 height 24
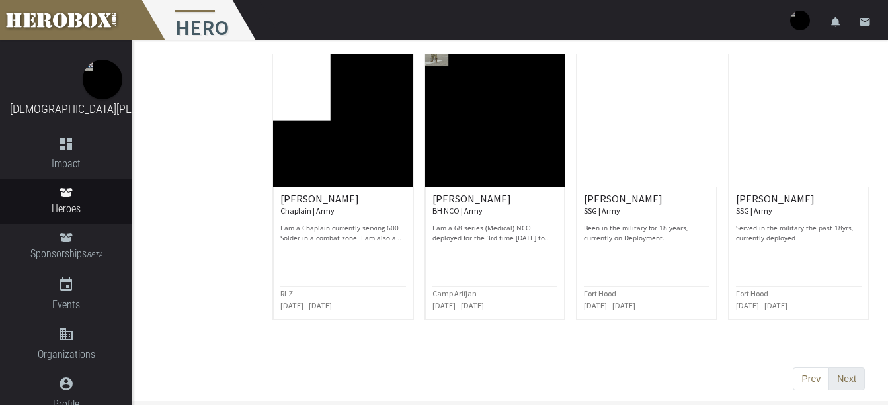
click at [851, 382] on button "Next" at bounding box center [846, 379] width 36 height 24
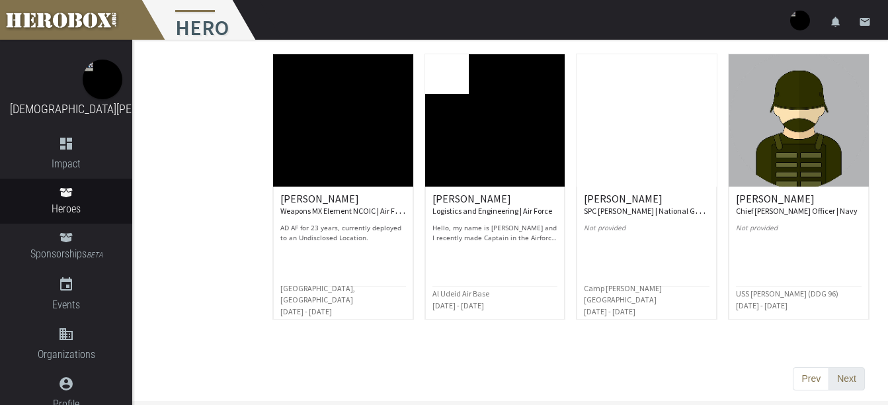
click at [845, 377] on button "Next" at bounding box center [846, 379] width 36 height 24
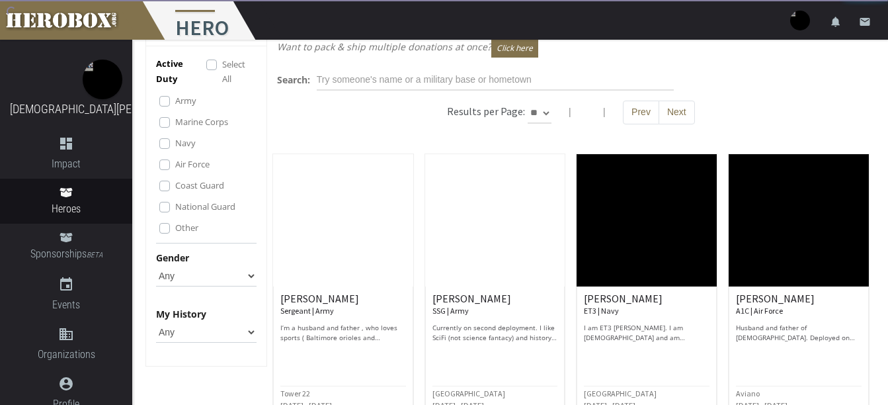
scroll to position [0, 0]
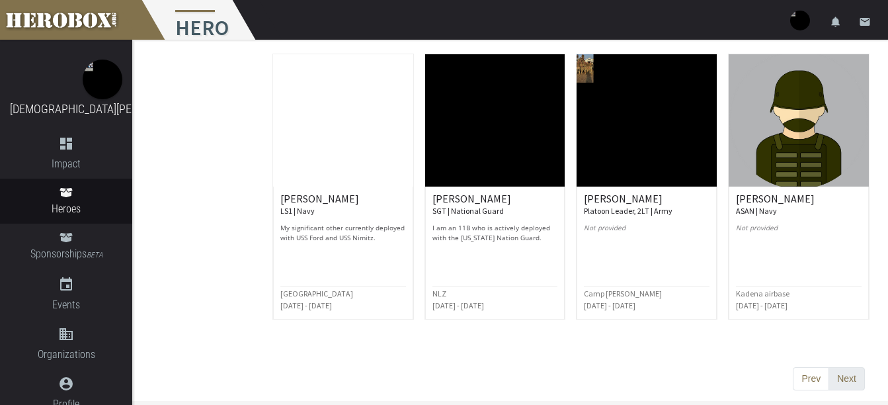
click at [853, 376] on button "Next" at bounding box center [846, 379] width 36 height 24
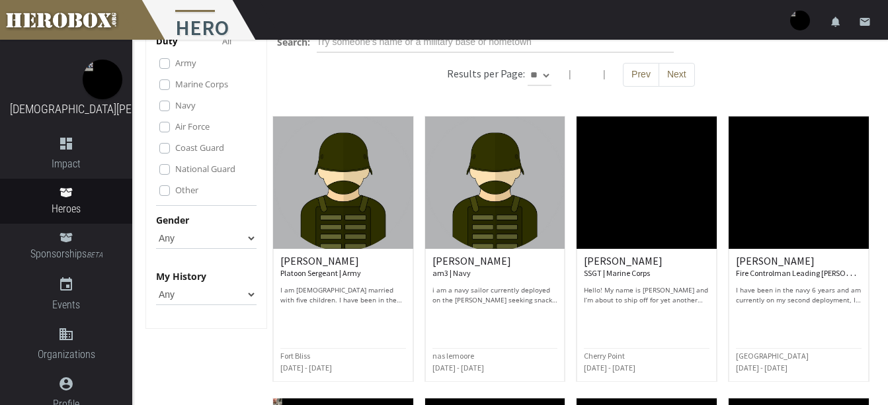
scroll to position [1, 0]
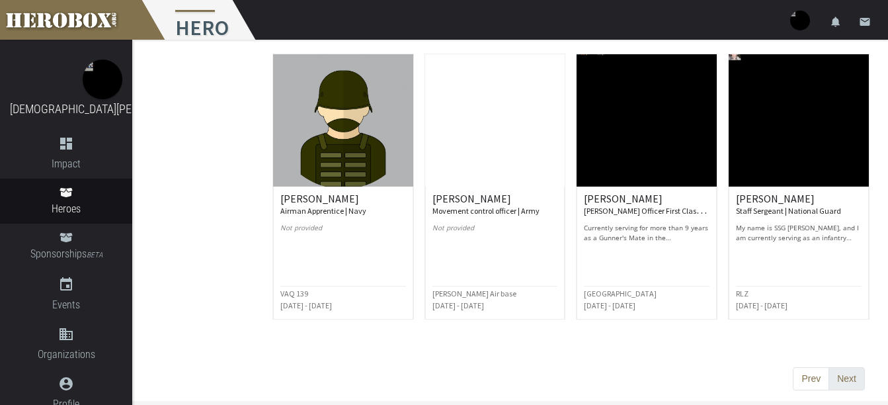
click at [836, 381] on button "Next" at bounding box center [846, 379] width 36 height 24
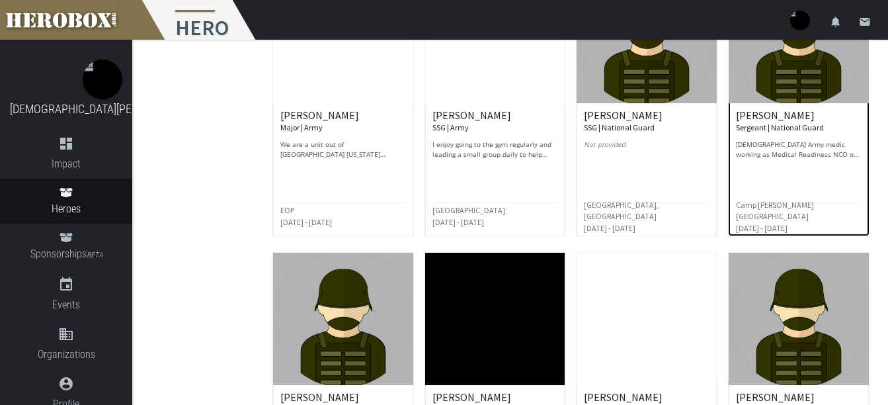
click at [812, 75] on img at bounding box center [798, 37] width 140 height 132
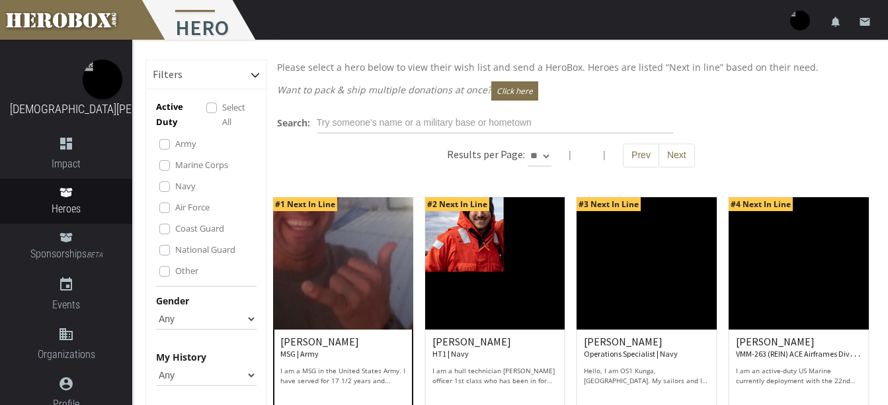
click at [367, 286] on img at bounding box center [343, 263] width 140 height 132
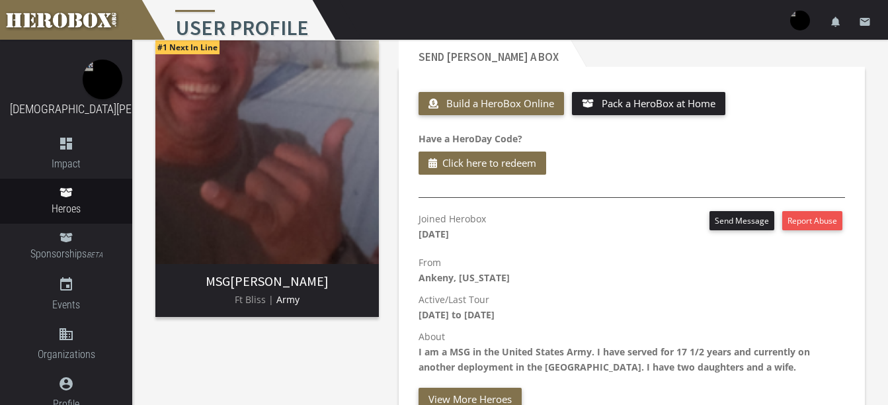
scroll to position [15, 0]
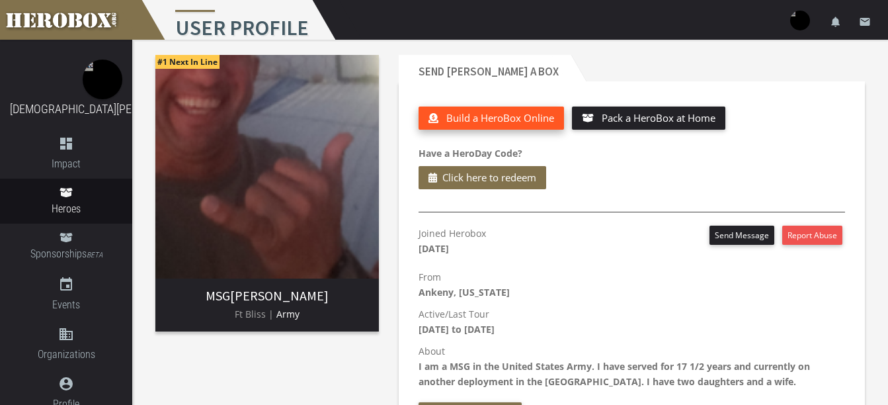
click at [508, 128] on button "Build a HeroBox Online" at bounding box center [490, 117] width 145 height 23
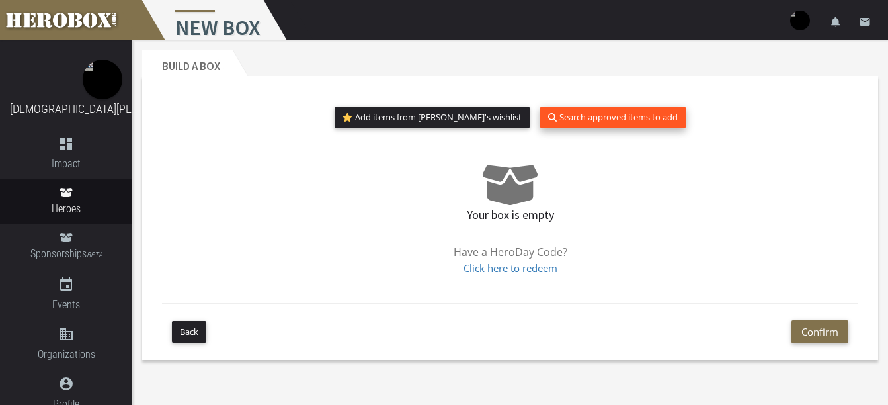
click at [574, 123] on button "Search approved items to add" at bounding box center [612, 117] width 145 height 22
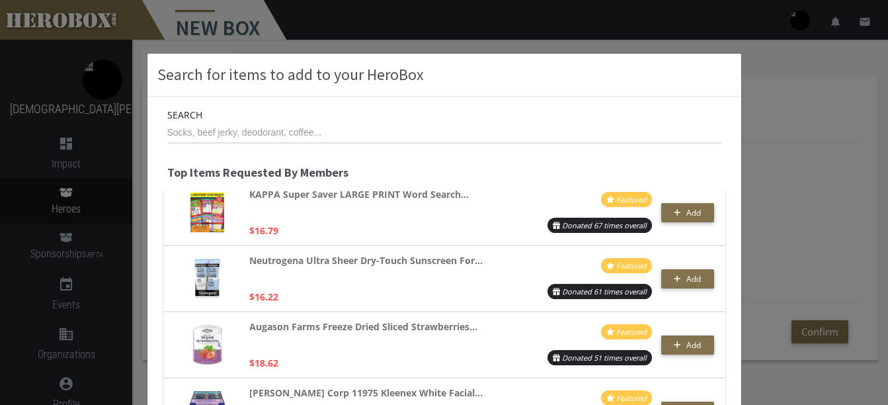
scroll to position [463, 0]
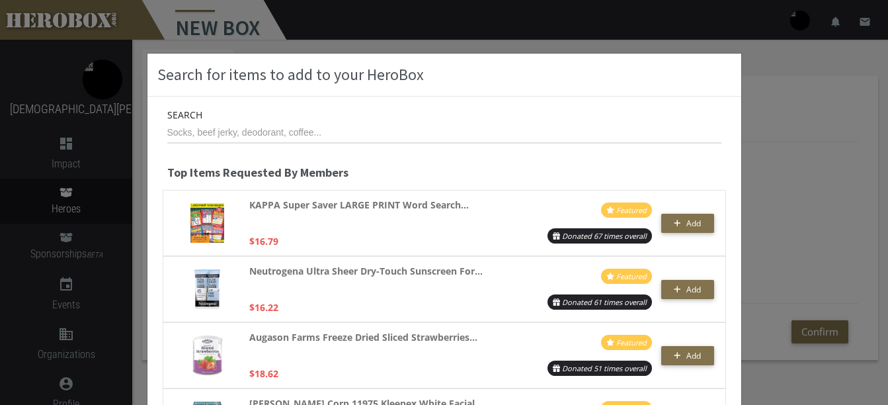
click at [779, 162] on div "Search for items to add to your HeroBox Search Top Items Requested By Members J…" at bounding box center [444, 202] width 888 height 405
